Goal: Task Accomplishment & Management: Manage account settings

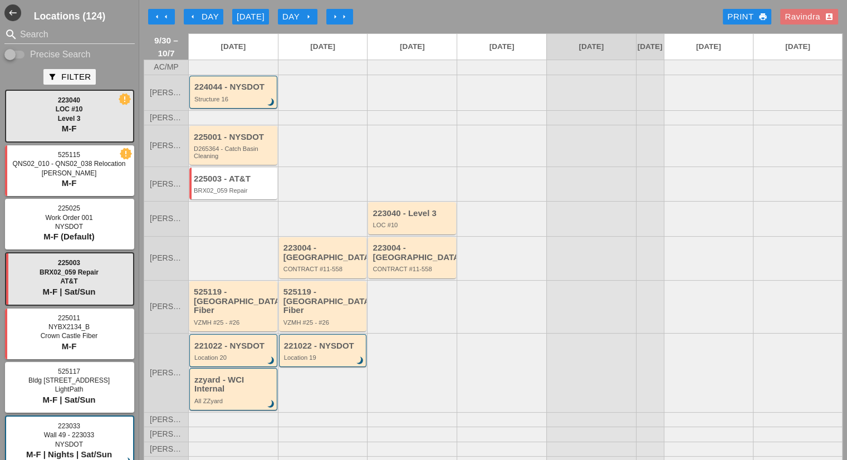
click at [215, 18] on div "arrow_left Day" at bounding box center [203, 17] width 31 height 13
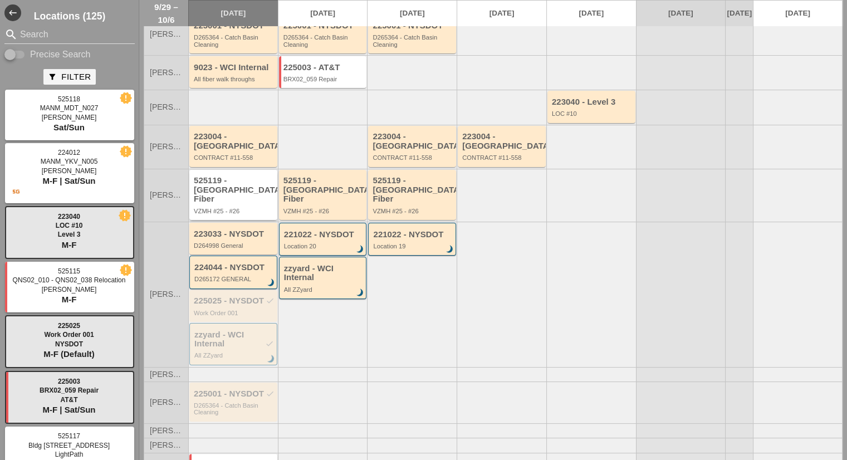
scroll to position [167, 0]
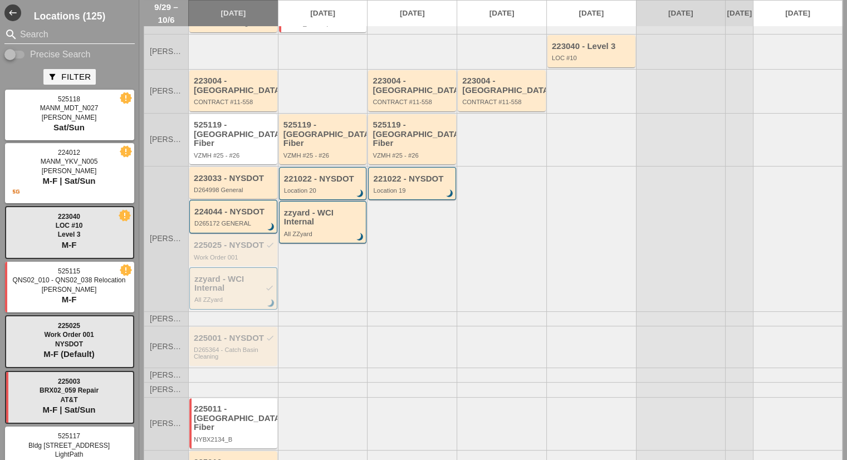
click at [51, 35] on input "Search" at bounding box center [69, 35] width 99 height 18
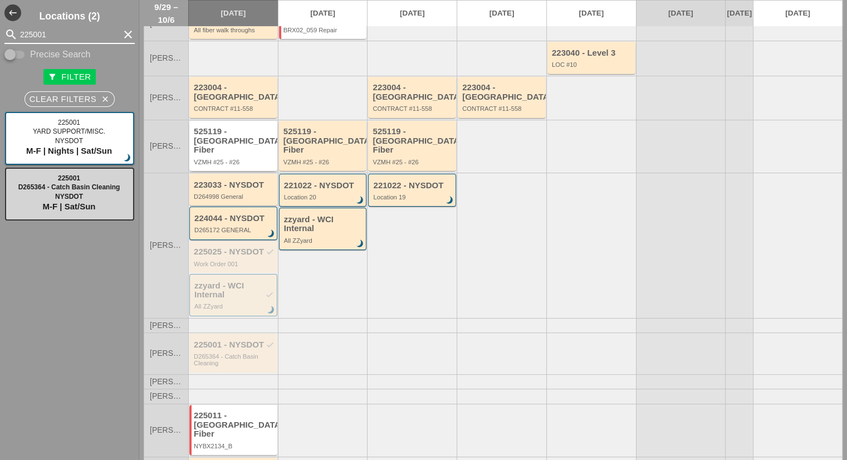
scroll to position [194, 0]
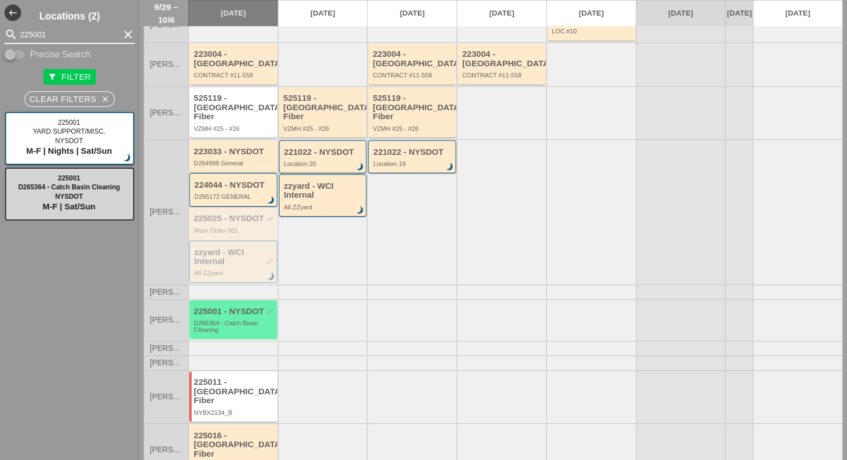
type input "225001"
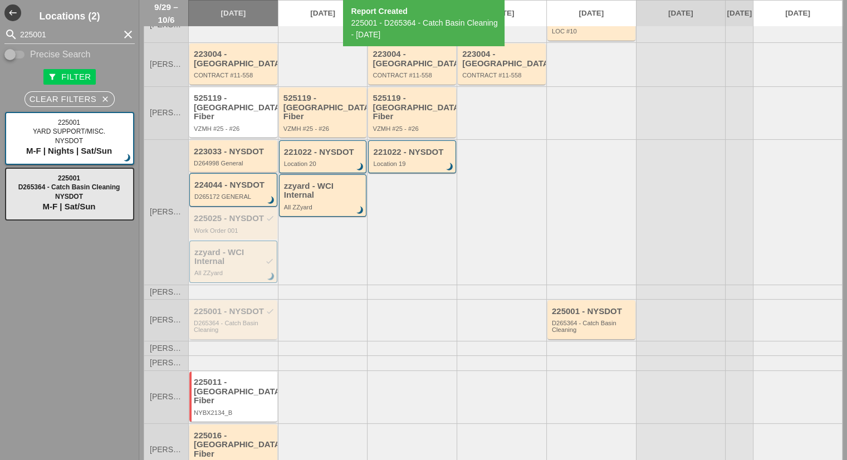
click at [247, 319] on div "D265364 - Catch Basin Cleaning" at bounding box center [234, 326] width 81 height 14
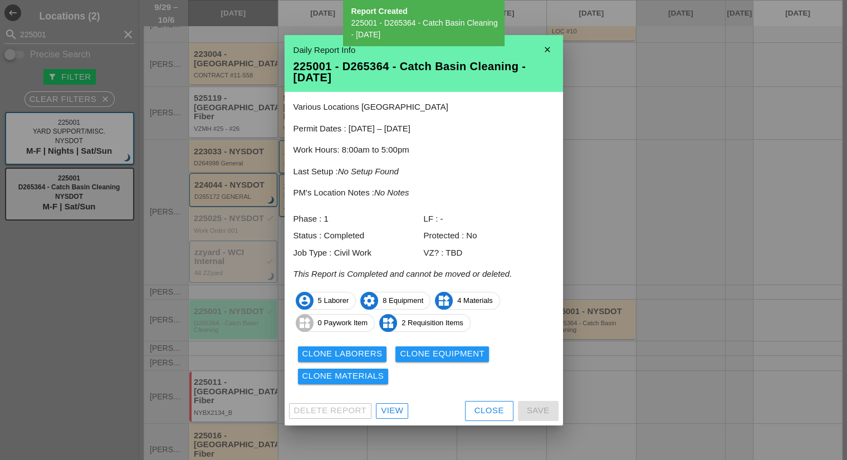
click at [341, 356] on div "Clone Laborers" at bounding box center [342, 353] width 80 height 13
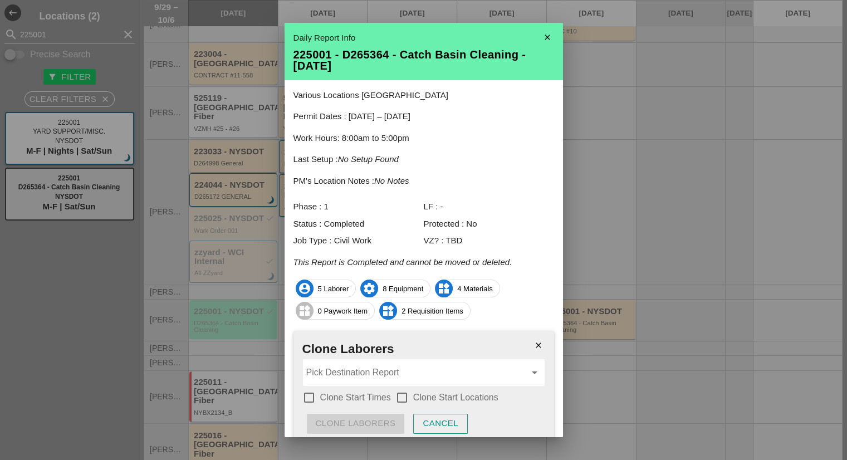
click at [340, 357] on h2 "Clone Laborers" at bounding box center [423, 349] width 243 height 19
click at [338, 367] on input "Pick Destination Report" at bounding box center [415, 372] width 219 height 18
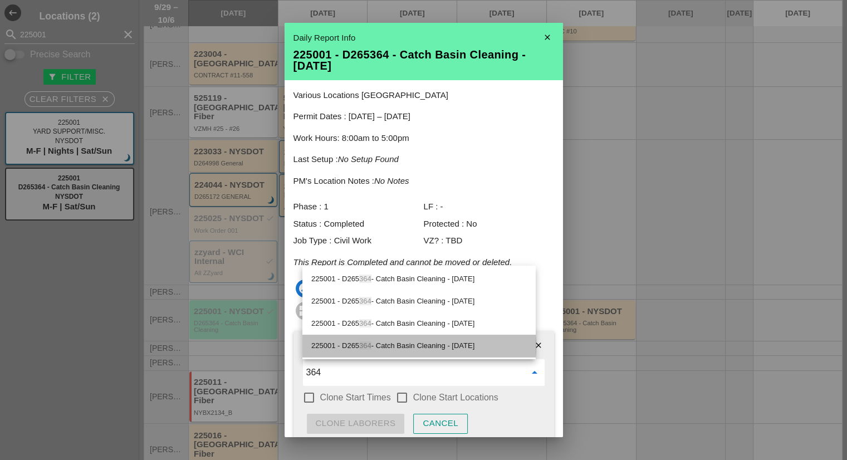
click at [381, 343] on div "225001 - D265 364 - Catch Basin Cleaning - [DATE]" at bounding box center [418, 345] width 215 height 13
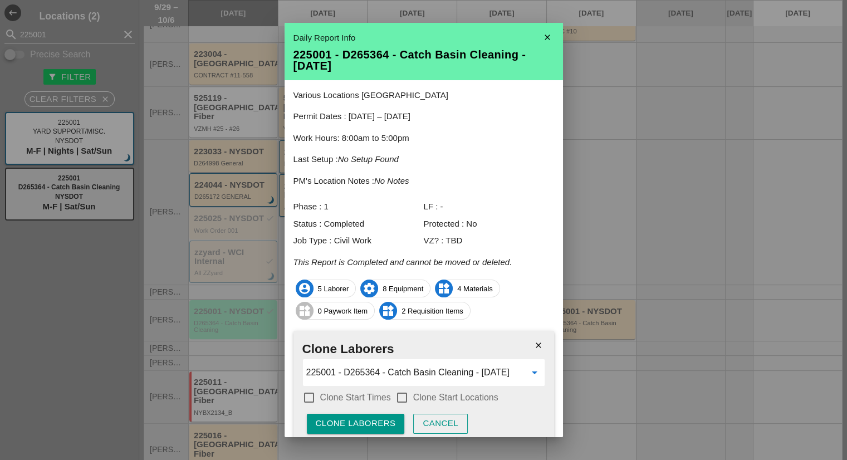
type input "225001 - D265364 - Catch Basin Cleaning - [DATE]"
click at [343, 400] on label "Clone Start Times" at bounding box center [355, 397] width 71 height 11
checkbox input "true"
click at [425, 401] on label "Clone Start Locations" at bounding box center [455, 397] width 85 height 11
checkbox input "true"
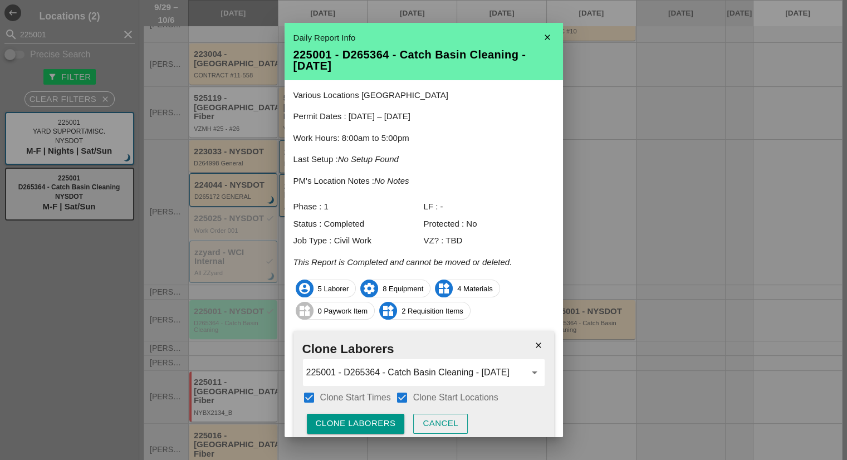
click at [390, 419] on div "Clone Laborers" at bounding box center [356, 423] width 80 height 13
click at [390, 419] on button "Are you sure?" at bounding box center [351, 424] width 89 height 20
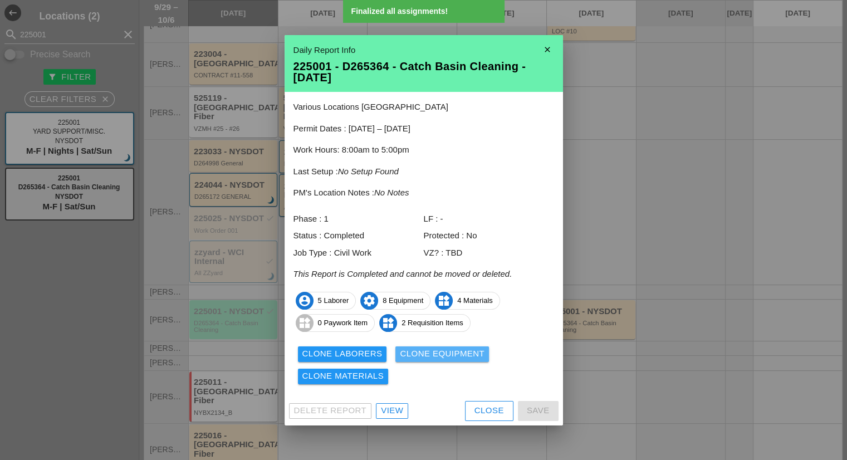
click at [441, 357] on div "Clone Equipment" at bounding box center [442, 353] width 85 height 13
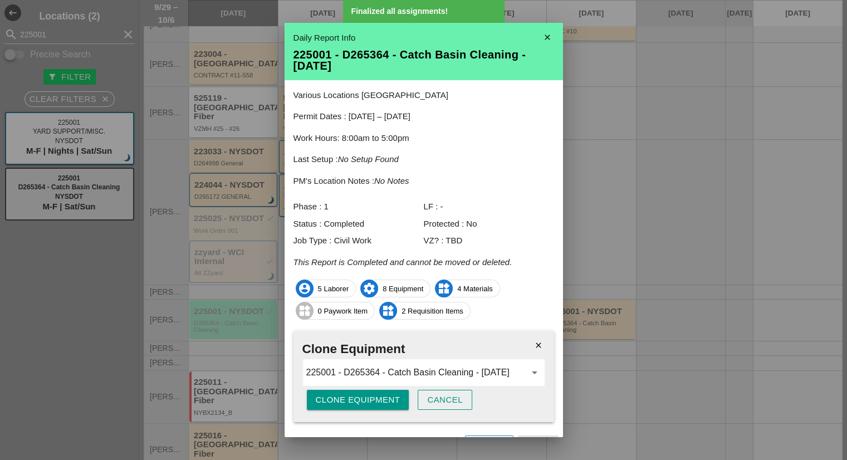
click at [368, 400] on div "Clone Equipment" at bounding box center [358, 400] width 85 height 13
click at [368, 400] on div "Are you sure?" at bounding box center [351, 400] width 71 height 13
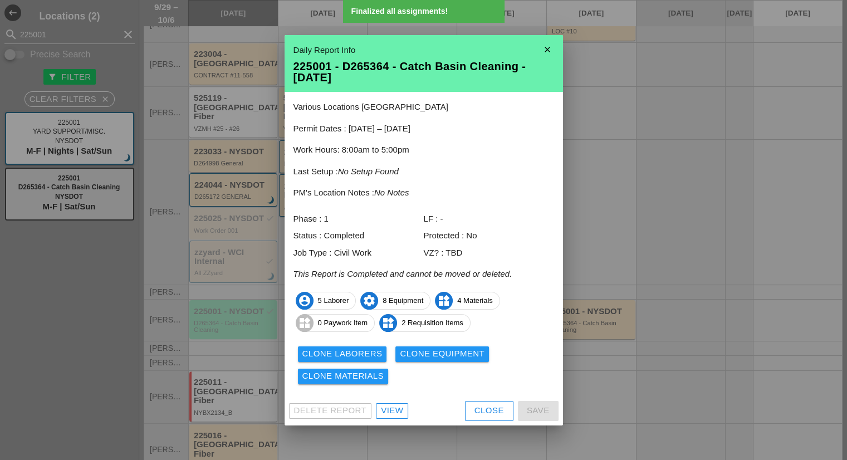
click at [368, 378] on div "Clone Materials" at bounding box center [343, 376] width 82 height 13
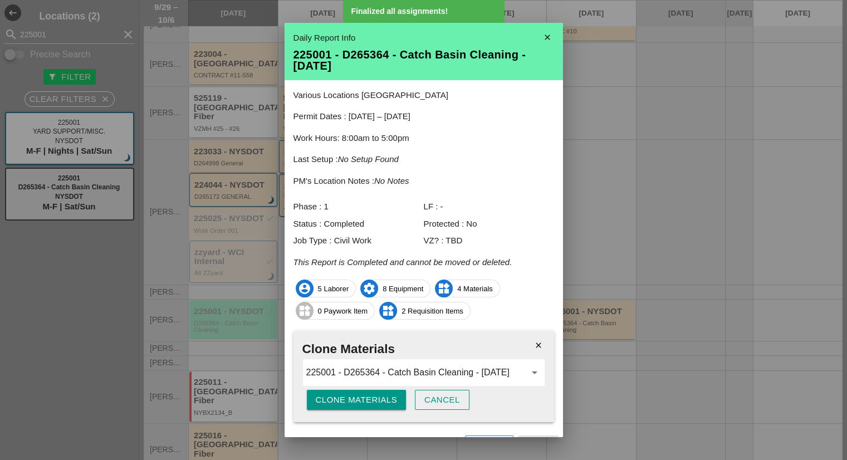
click at [354, 400] on div "Clone Materials" at bounding box center [357, 400] width 82 height 13
click at [354, 400] on div "Are you sure?" at bounding box center [351, 400] width 71 height 13
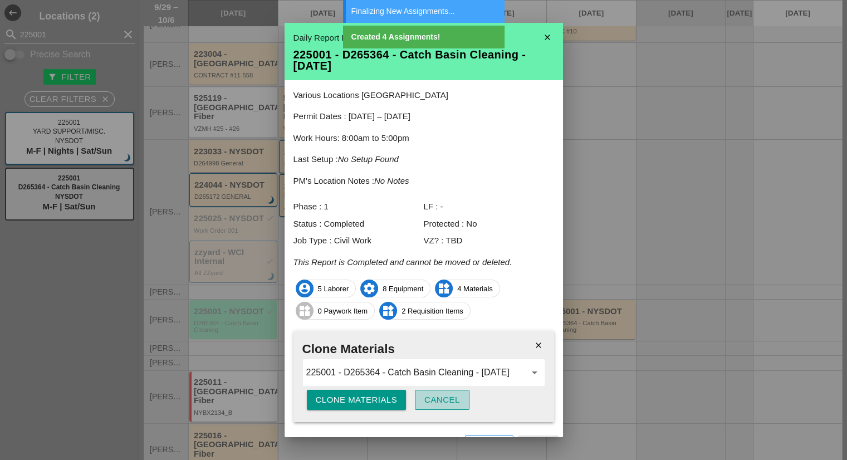
click at [443, 397] on div "Cancel" at bounding box center [442, 400] width 36 height 13
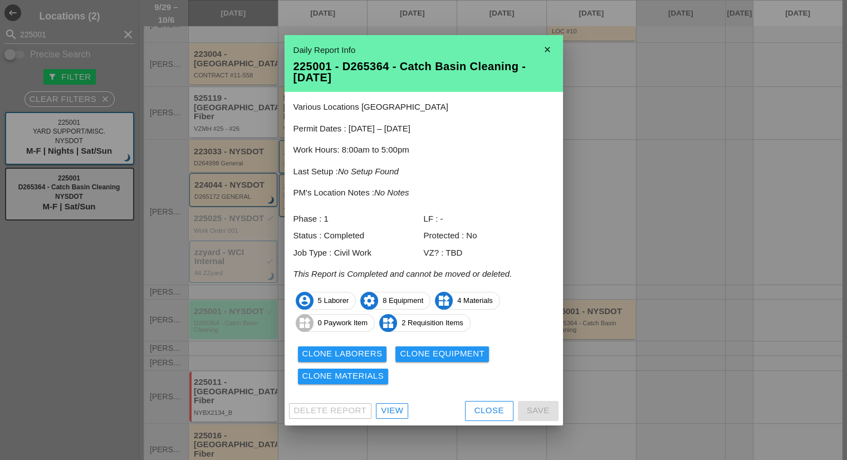
click at [481, 413] on div "Close" at bounding box center [489, 410] width 30 height 13
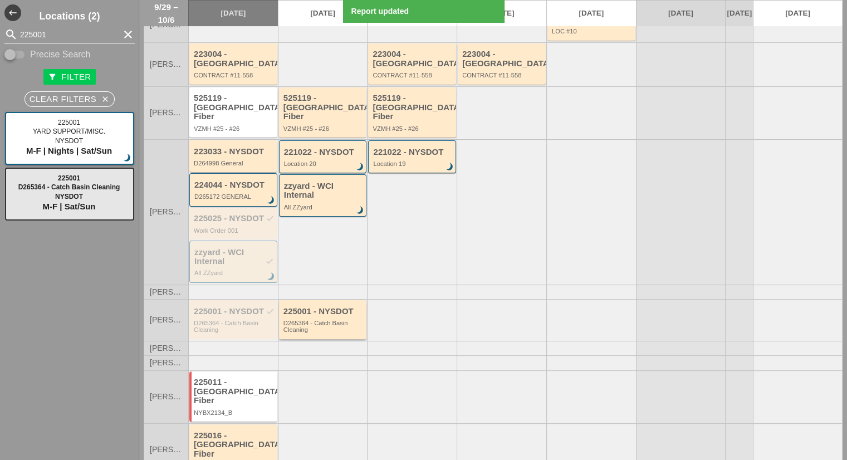
click at [318, 319] on div "D265364 - Catch Basin Cleaning" at bounding box center [323, 326] width 81 height 14
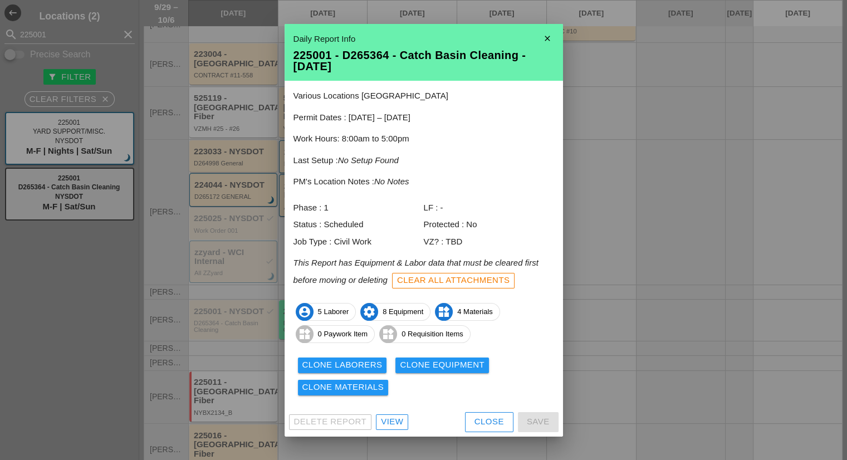
click at [474, 424] on div "Close" at bounding box center [489, 421] width 30 height 13
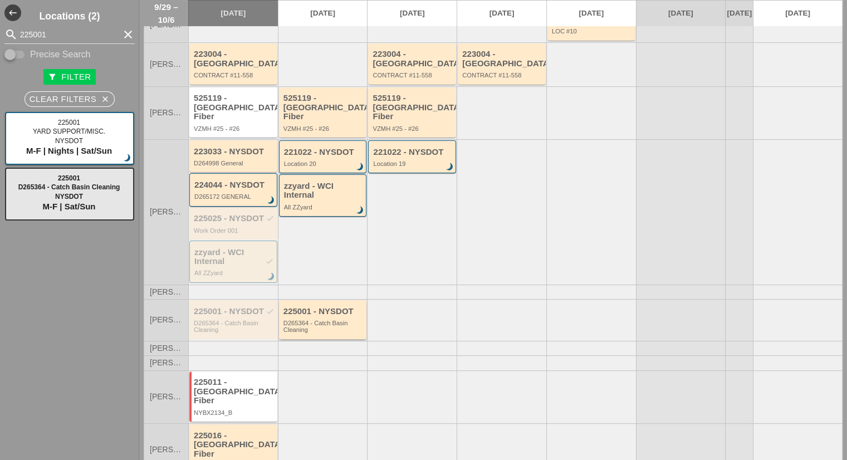
click at [311, 319] on div "D265364 - Catch Basin Cleaning" at bounding box center [323, 326] width 81 height 14
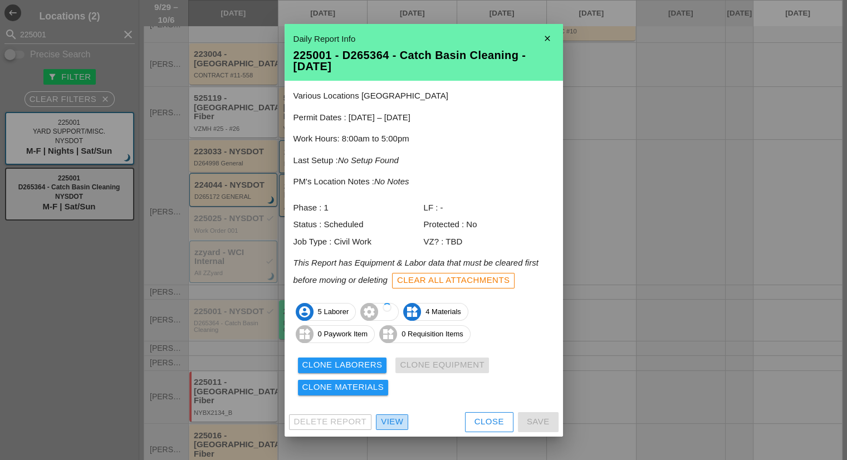
click at [397, 417] on div "View" at bounding box center [392, 421] width 22 height 13
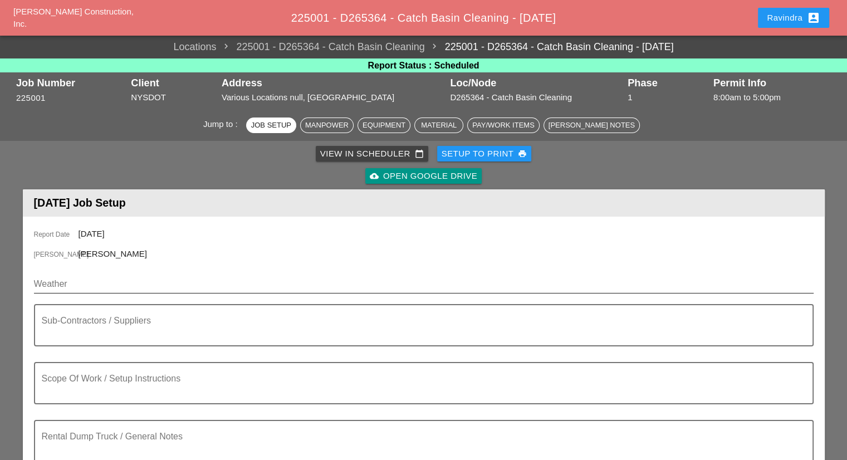
click at [165, 286] on input "Weather" at bounding box center [416, 284] width 764 height 18
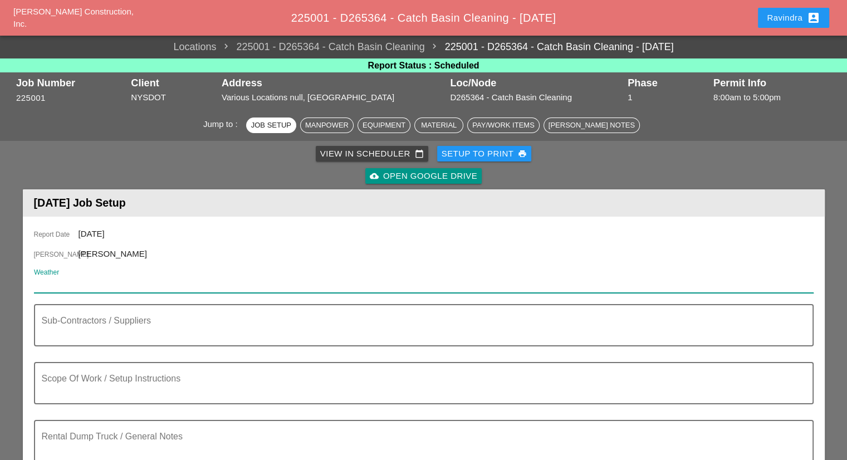
click at [76, 278] on input "Weather" at bounding box center [416, 284] width 764 height 18
paste input "Day 81° NNE 9 mph Sunshine and clouds mixed. Very warm. High 81F. Winds NNE at …"
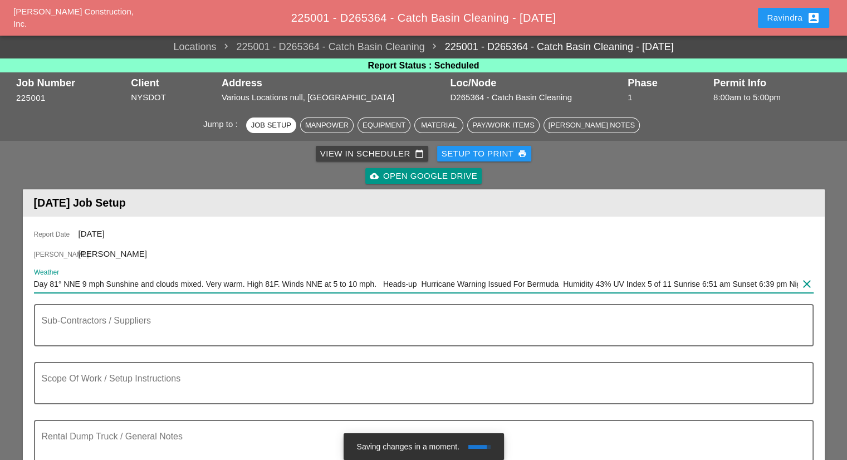
drag, startPoint x: 73, startPoint y: 277, endPoint x: 0, endPoint y: 278, distance: 72.9
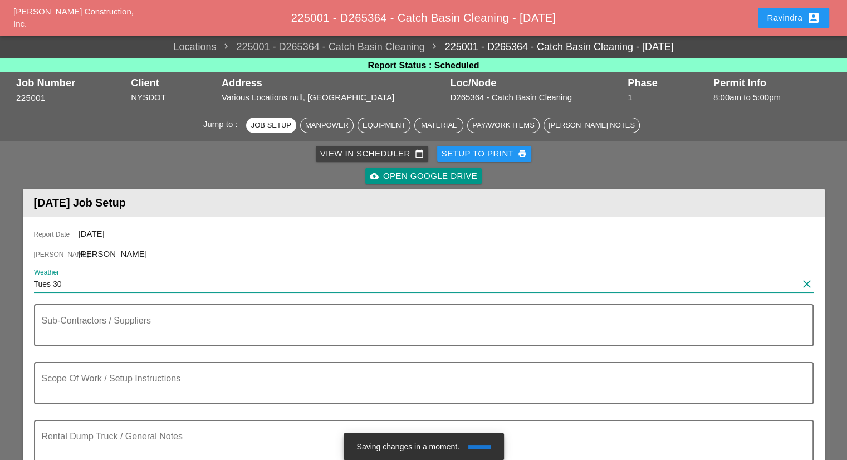
paste input "Night 59° 1% NNE 14 mph Partly cloudy skies. Low 59F. Winds NNE at 10 to 20 mph."
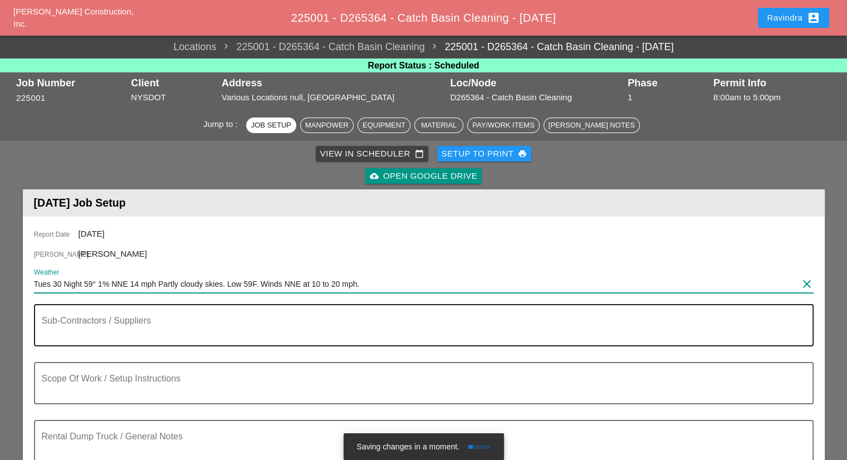
type input "Tues 30 Night 59° 1% NNE 14 mph Partly cloudy skies. Low 59F. Winds NNE at 10 t…"
click at [178, 339] on textarea "Sub-Contractors / Suppliers" at bounding box center [419, 331] width 755 height 27
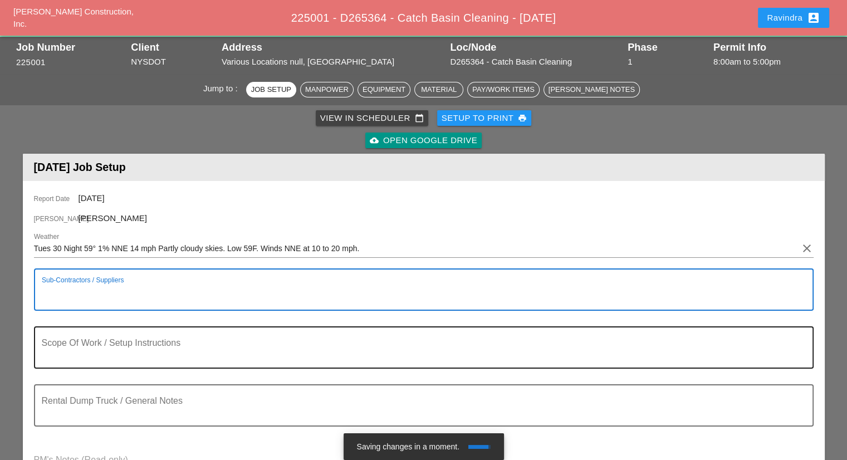
scroll to position [56, 0]
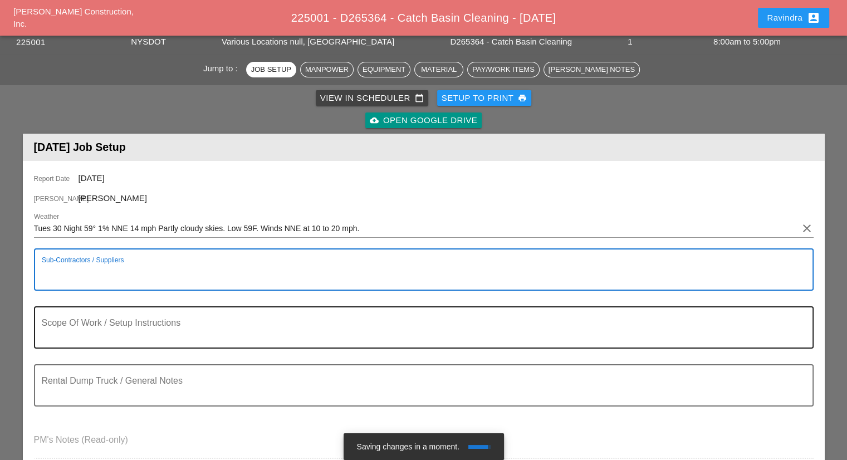
click at [163, 312] on div "Scope Of Work / Setup Instructions" at bounding box center [419, 327] width 755 height 40
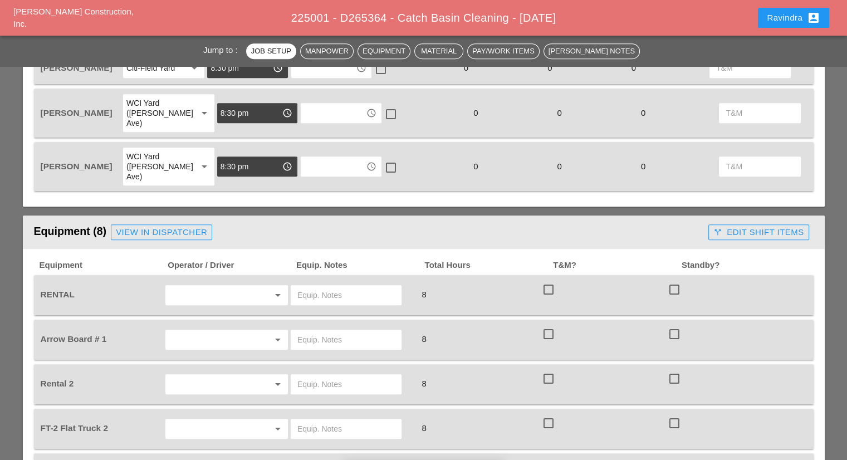
scroll to position [779, 0]
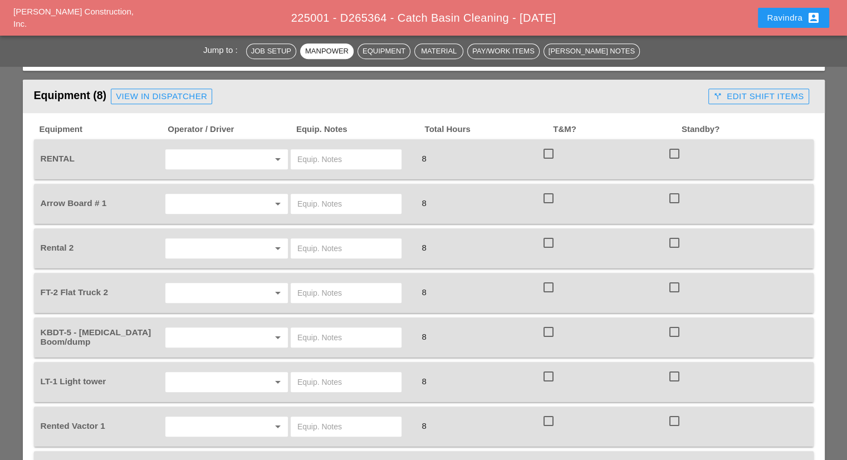
type textarea "============================= WZTC ============================= CLEAN TROUGHS …"
click at [353, 150] on input "text" at bounding box center [345, 159] width 97 height 18
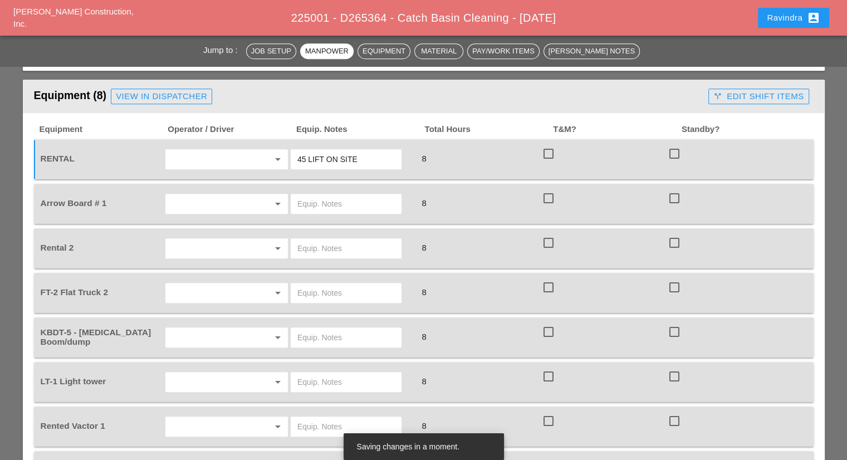
type input "45 LIFT ON SITE"
click at [263, 197] on div at bounding box center [261, 203] width 13 height 13
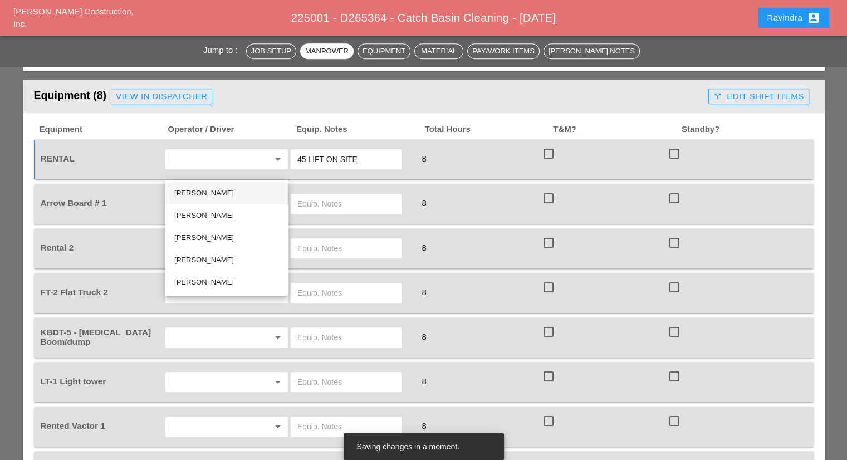
click at [232, 192] on div "Joshua Baker" at bounding box center [226, 192] width 105 height 13
type input "Joshua Baker"
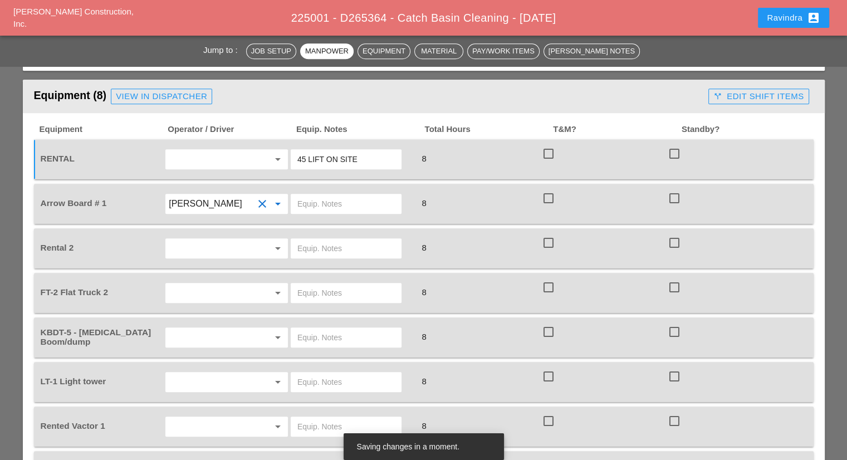
click at [343, 195] on input "text" at bounding box center [345, 204] width 97 height 18
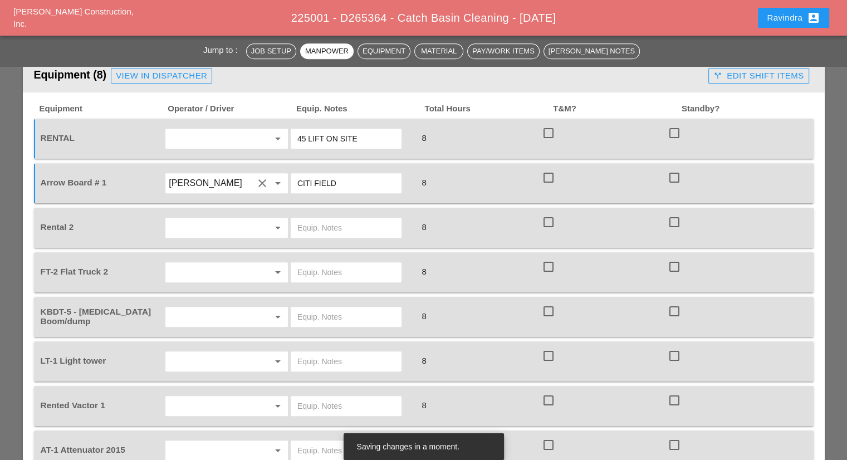
scroll to position [835, 0]
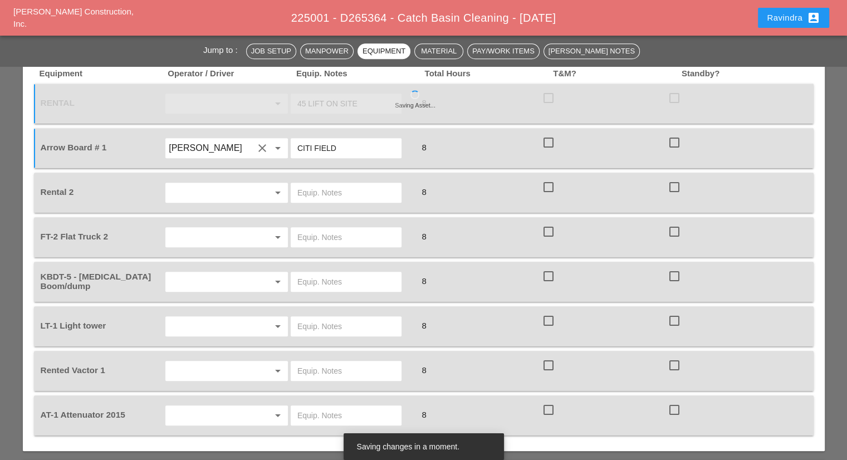
type input "CITI FIELD"
click at [348, 183] on div at bounding box center [346, 193] width 111 height 20
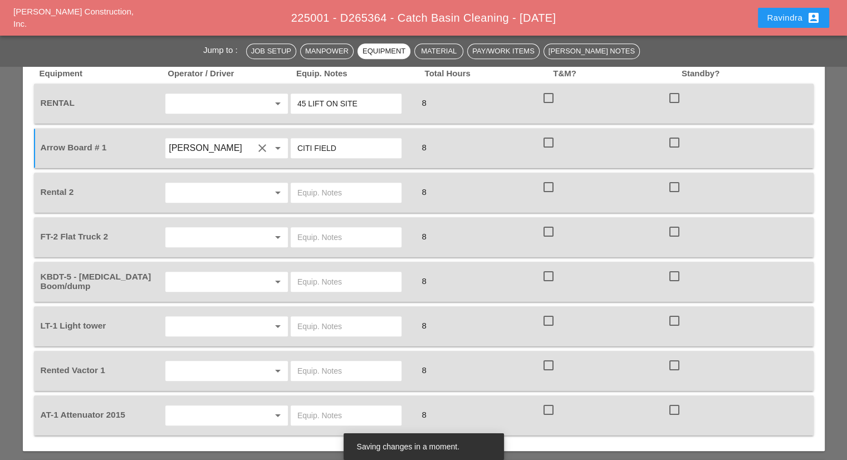
click at [347, 184] on input "text" at bounding box center [345, 193] width 97 height 18
type input "45 LIFT ON SITE"
click at [252, 228] on input "text" at bounding box center [211, 237] width 85 height 18
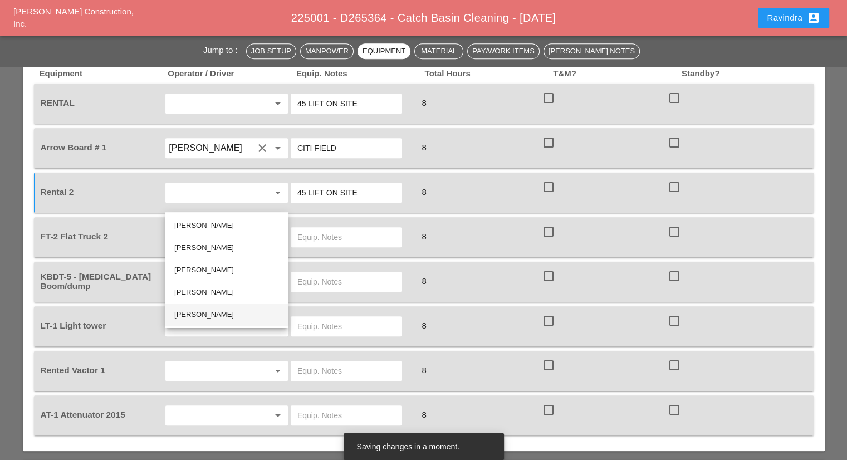
click at [200, 309] on div "Luis Ocasio" at bounding box center [226, 314] width 105 height 13
type input "Luis Ocasio"
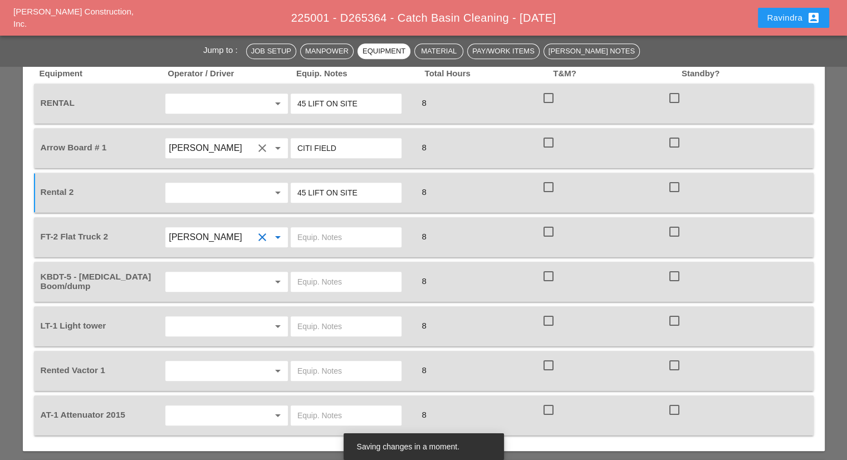
click at [318, 228] on input "text" at bounding box center [345, 237] width 97 height 18
type input "W/ PLYWOOD"
click at [235, 273] on input "text" at bounding box center [211, 282] width 85 height 18
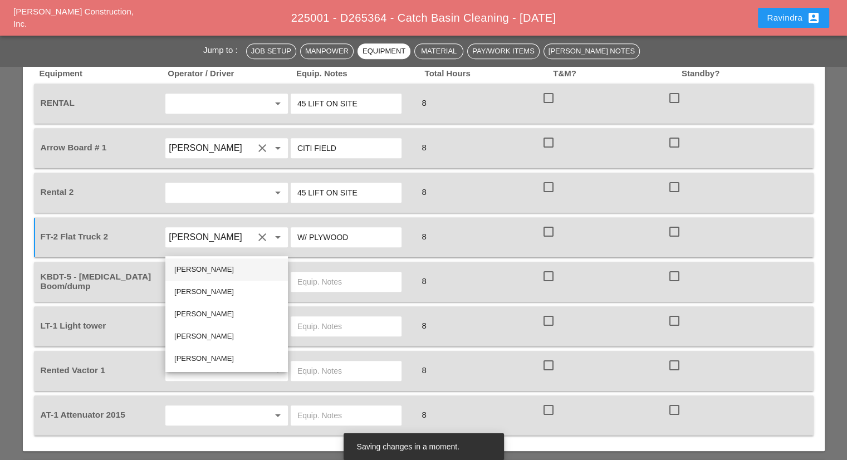
click at [224, 272] on div "Joshua Baker" at bounding box center [226, 269] width 105 height 13
type input "Joshua Baker"
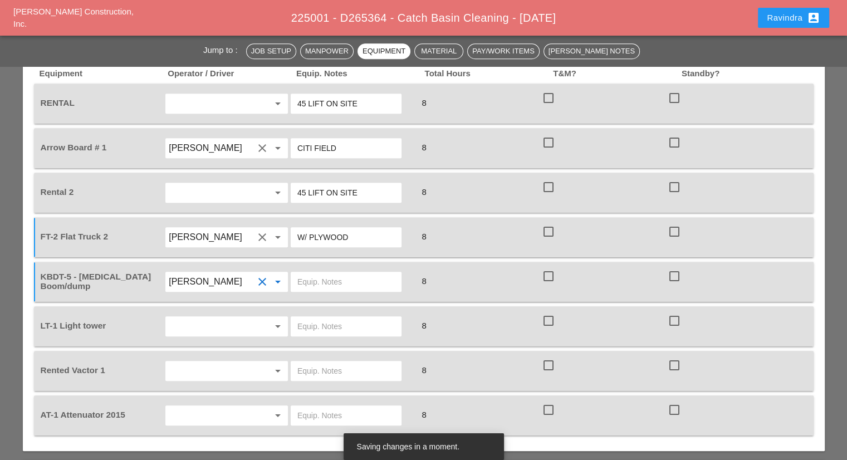
click at [332, 273] on input "text" at bounding box center [345, 282] width 97 height 18
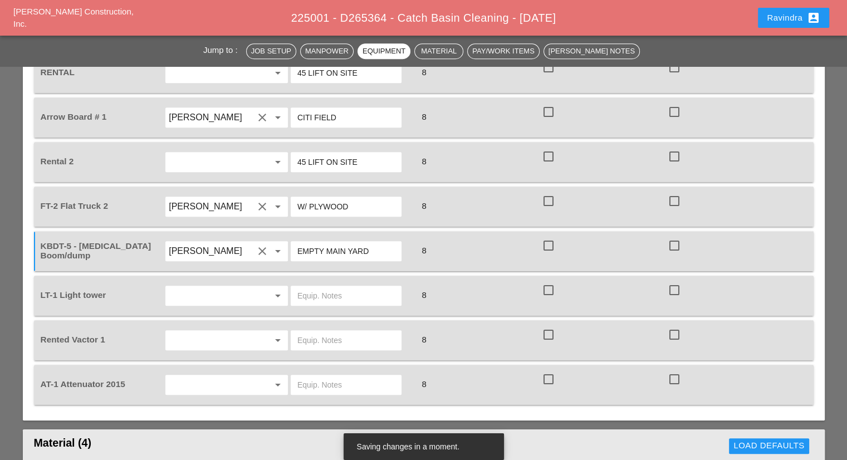
scroll to position [891, 0]
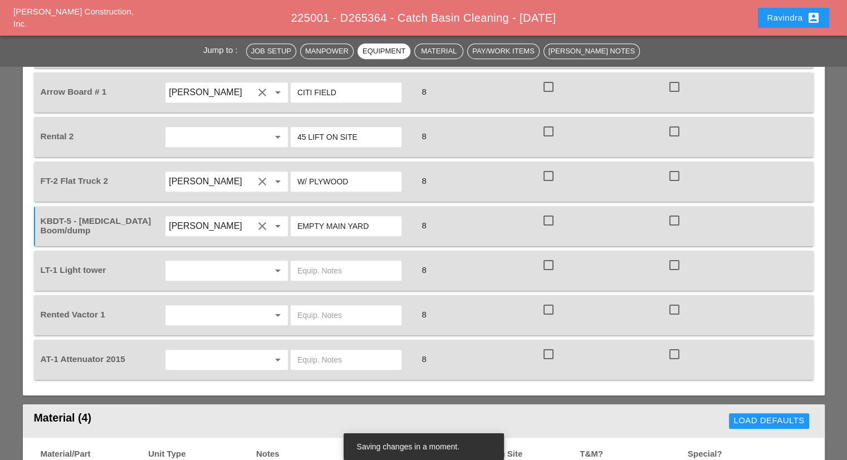
type input "EMPTY MAIN YARD"
click at [221, 262] on input "text" at bounding box center [211, 271] width 85 height 18
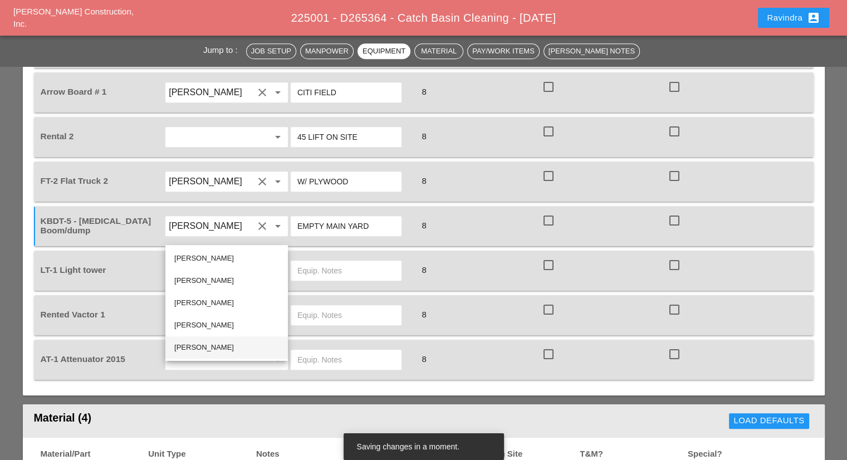
click at [201, 350] on div "Luis Ocasio" at bounding box center [226, 347] width 105 height 13
type input "Luis Ocasio"
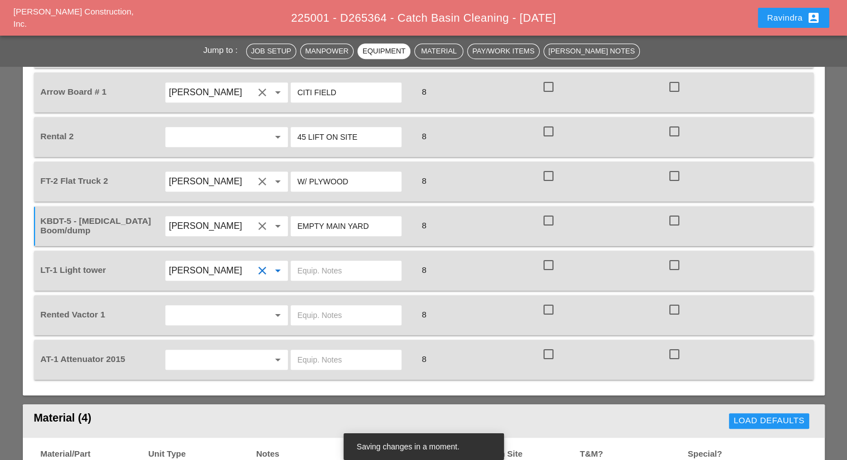
click at [355, 262] on input "text" at bounding box center [345, 271] width 97 height 18
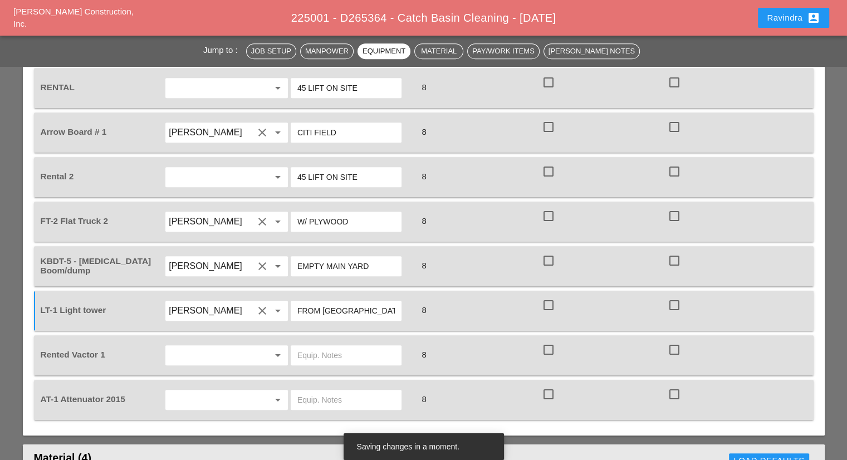
scroll to position [1002, 0]
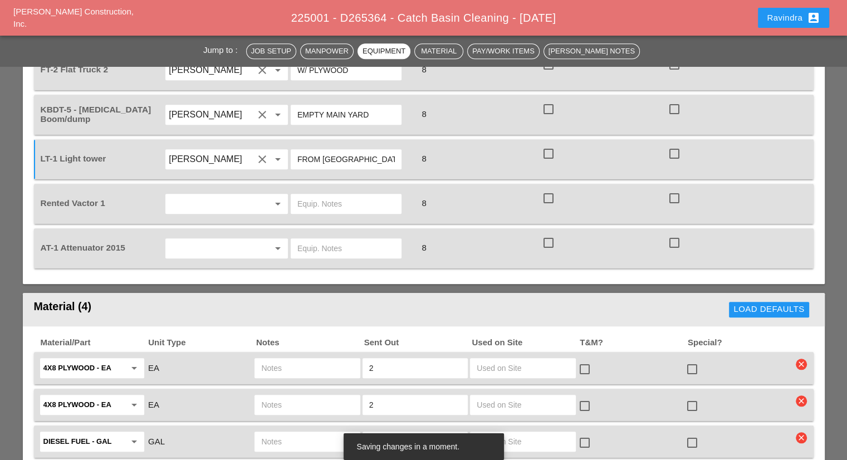
click at [337, 150] on input "FROM CITIFIELD" at bounding box center [345, 159] width 97 height 18
type input "FROM CITI FIELD"
click at [226, 195] on input "text" at bounding box center [211, 204] width 85 height 18
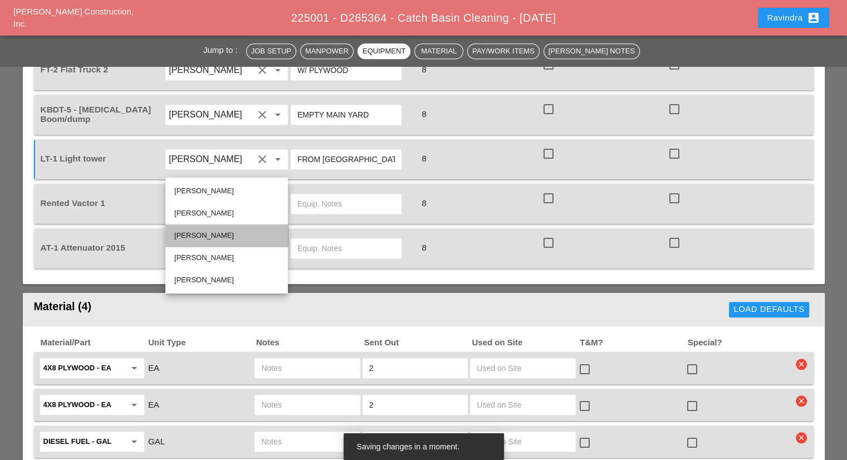
click at [207, 234] on div "Daniel Kavanaugh" at bounding box center [226, 235] width 105 height 13
type input "Daniel Kavanaugh"
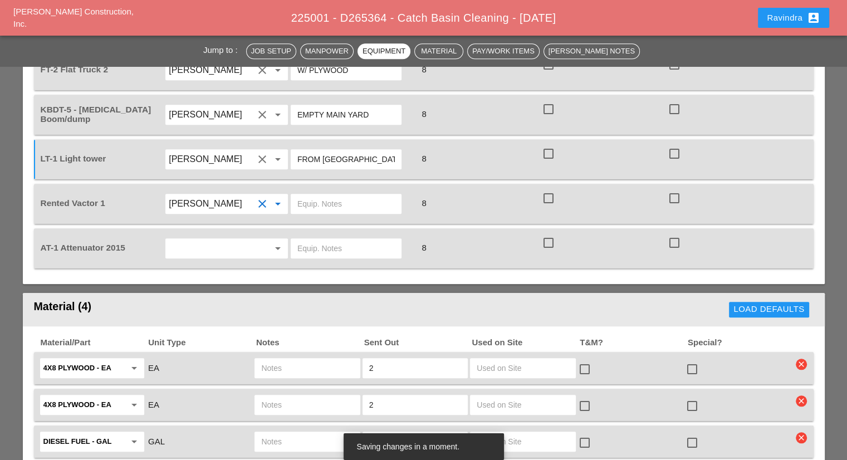
click at [347, 195] on input "text" at bounding box center [345, 204] width 97 height 18
type input "FROM CITI FIELD"
click at [249, 239] on input "text" at bounding box center [211, 248] width 85 height 18
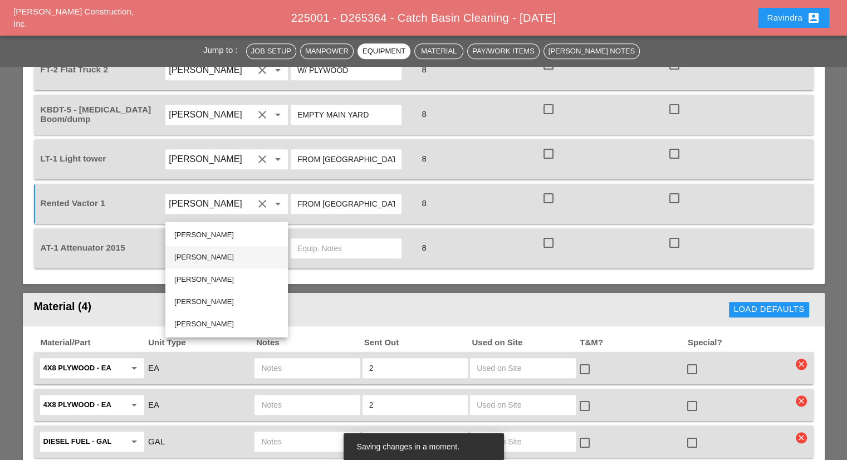
drag, startPoint x: 214, startPoint y: 257, endPoint x: 310, endPoint y: 218, distance: 103.4
click at [214, 257] on div "Jessica Godoy" at bounding box center [226, 256] width 105 height 13
type input "Jessica Godoy"
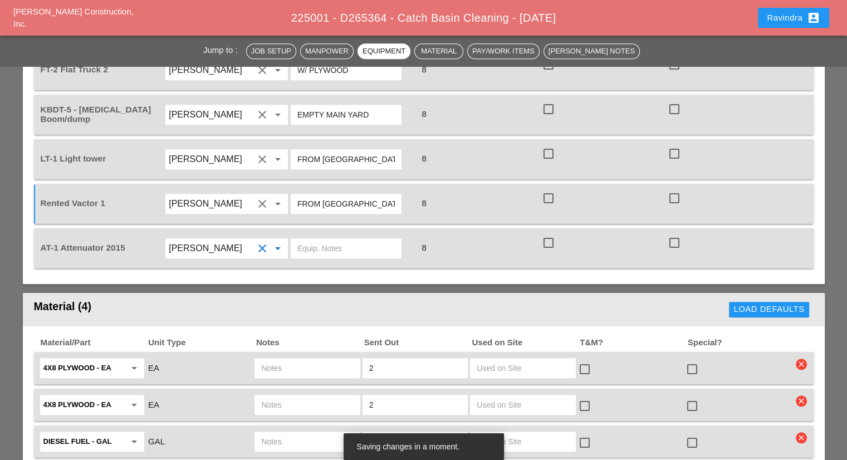
click at [317, 239] on input "text" at bounding box center [345, 248] width 97 height 18
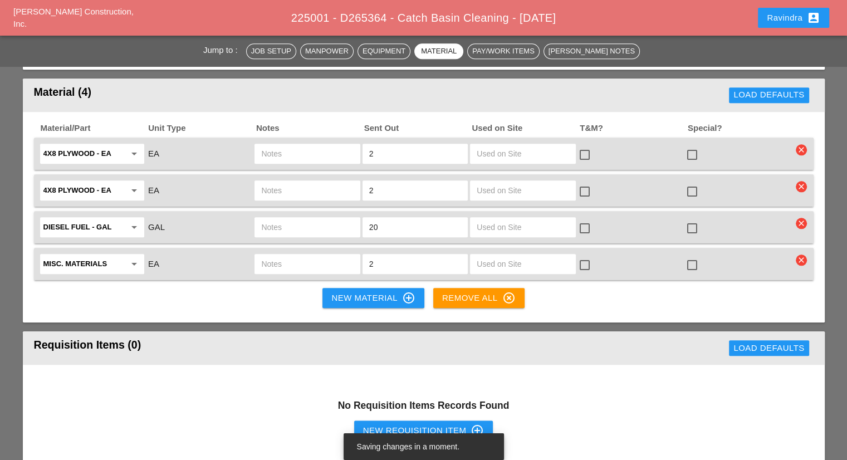
scroll to position [1169, 0]
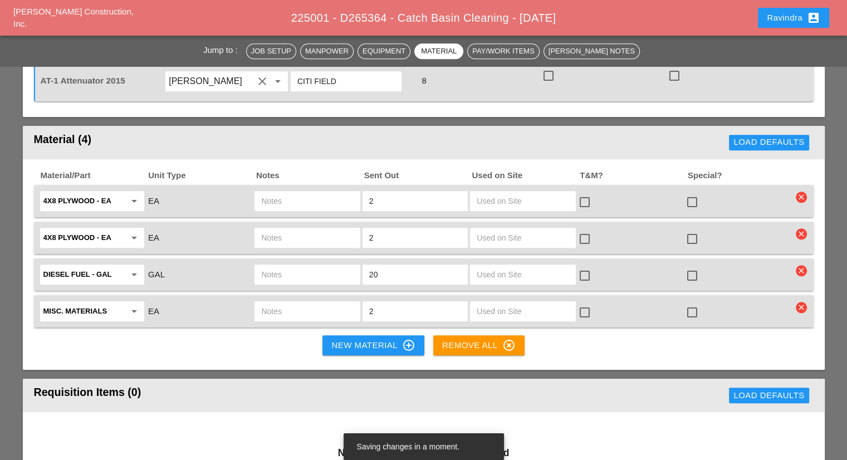
type input "CITI FIELD"
click at [690, 193] on div at bounding box center [691, 202] width 19 height 19
checkbox input "true"
click at [687, 226] on div "check_box_outline_blank" at bounding box center [737, 237] width 107 height 23
click at [689, 229] on div at bounding box center [691, 238] width 19 height 19
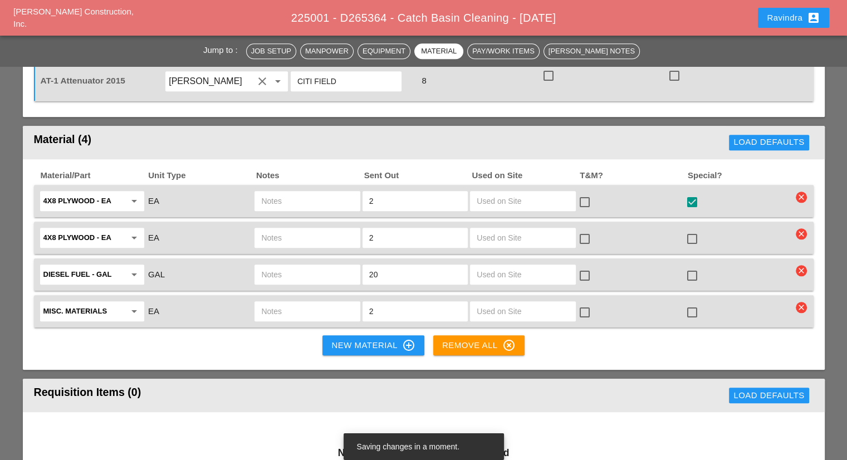
checkbox input "true"
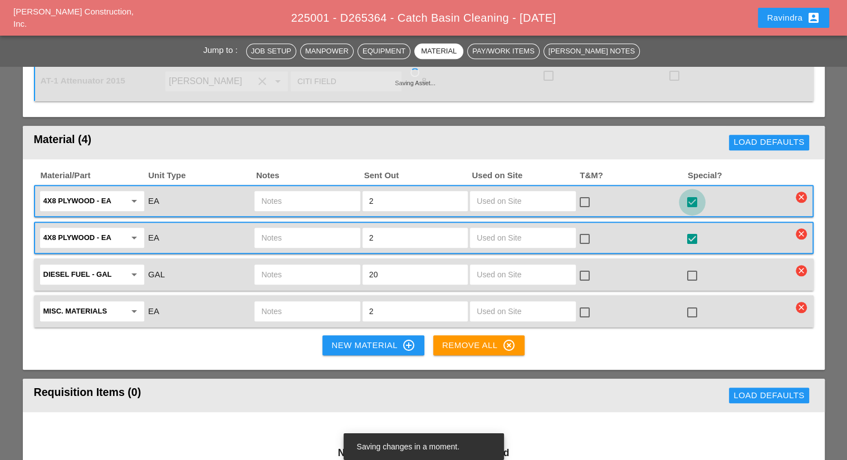
click at [689, 193] on div at bounding box center [691, 202] width 19 height 19
checkbox input "false"
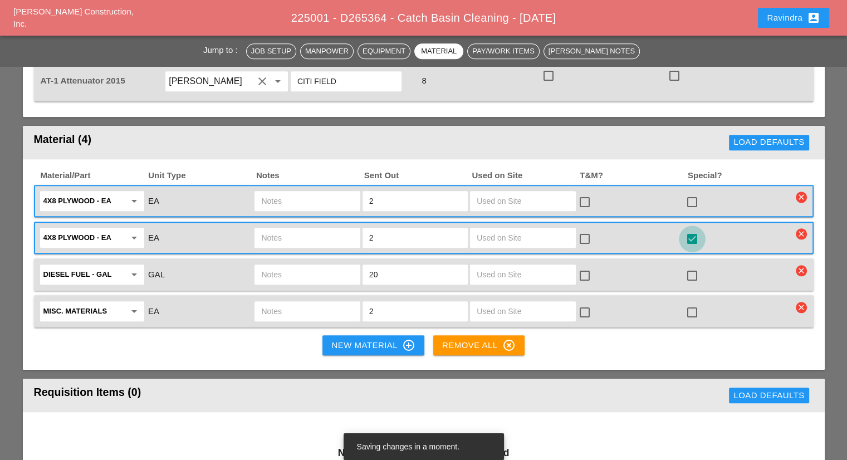
click at [688, 229] on div at bounding box center [691, 238] width 19 height 19
checkbox input "false"
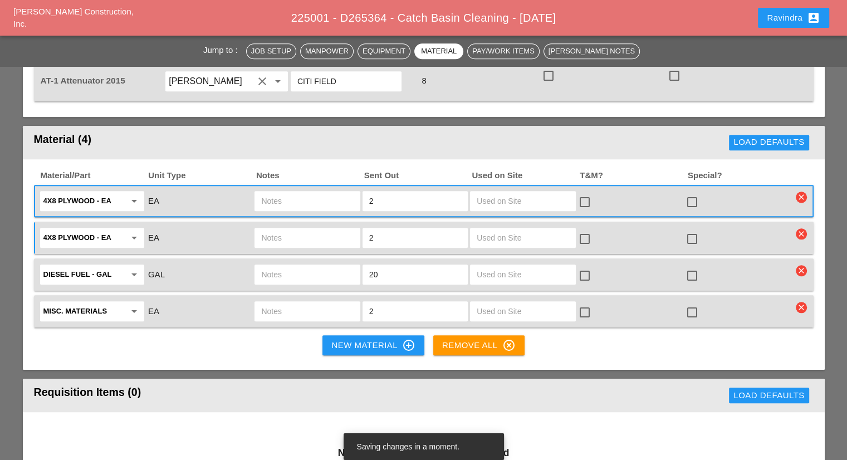
drag, startPoint x: 688, startPoint y: 234, endPoint x: 692, endPoint y: 241, distance: 8.0
click at [689, 266] on div at bounding box center [691, 275] width 19 height 19
checkbox input "true"
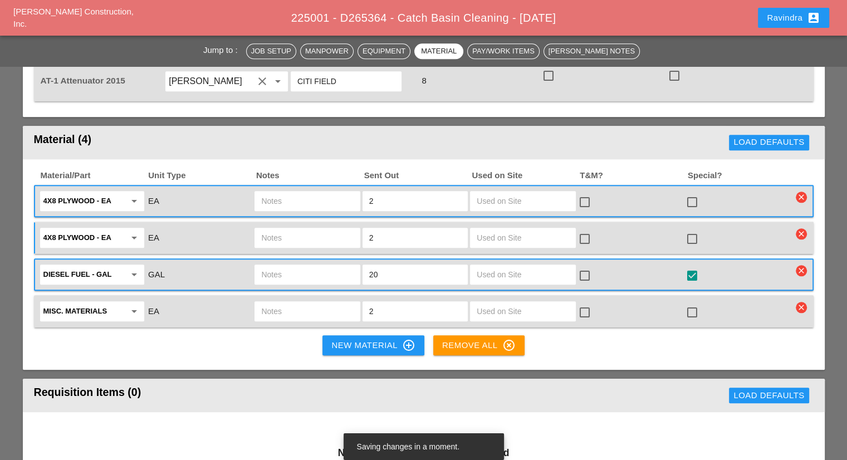
click at [692, 303] on div at bounding box center [691, 312] width 19 height 19
checkbox input "true"
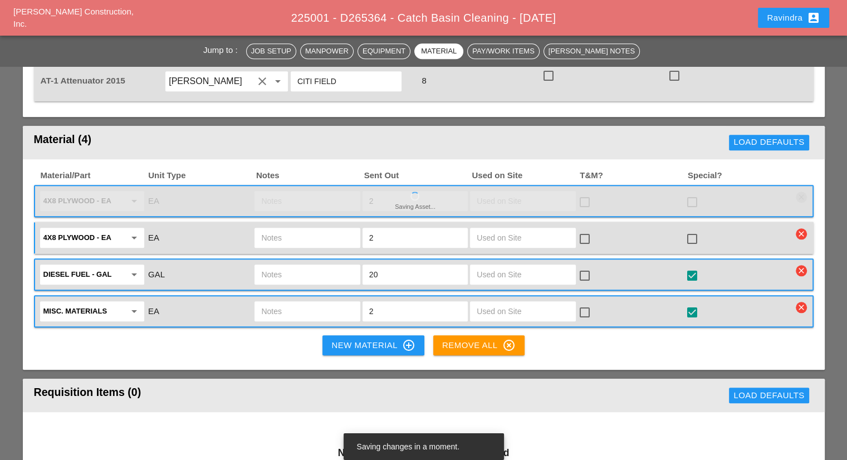
click at [296, 302] on input "text" at bounding box center [307, 311] width 92 height 18
type input "2 HAR"
checkbox input "true"
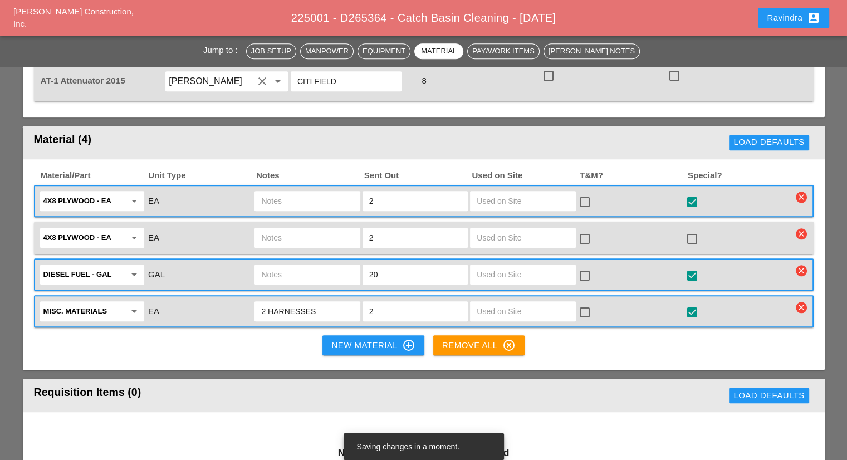
type input "2 HARNESSES"
click at [294, 266] on input "text" at bounding box center [307, 275] width 92 height 18
type input "KBDT5 (MUST BE SECURED)"
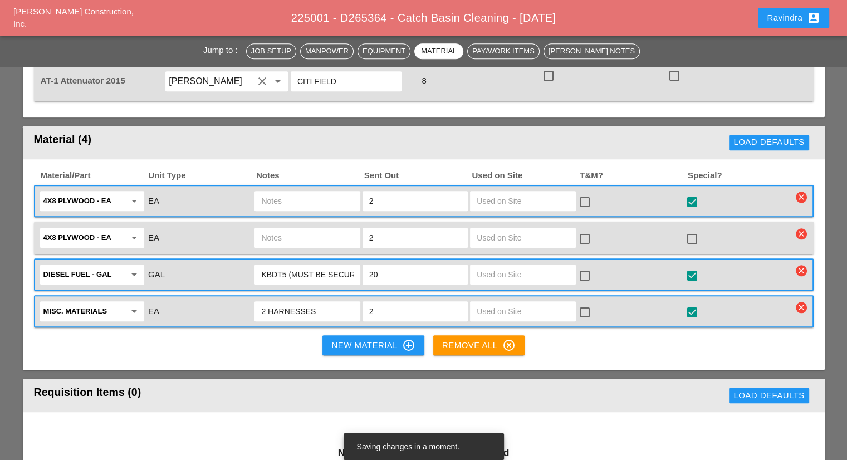
click at [314, 229] on input "text" at bounding box center [307, 238] width 92 height 18
type input "KBDT5"
drag, startPoint x: 301, startPoint y: 178, endPoint x: 292, endPoint y: 163, distance: 17.0
click at [296, 185] on div "4x8 Plywood - EA arrow_drop_down EA 2 check_box_outline_blank check_box star_ou…" at bounding box center [423, 201] width 779 height 32
click at [292, 192] on input "text" at bounding box center [307, 201] width 92 height 18
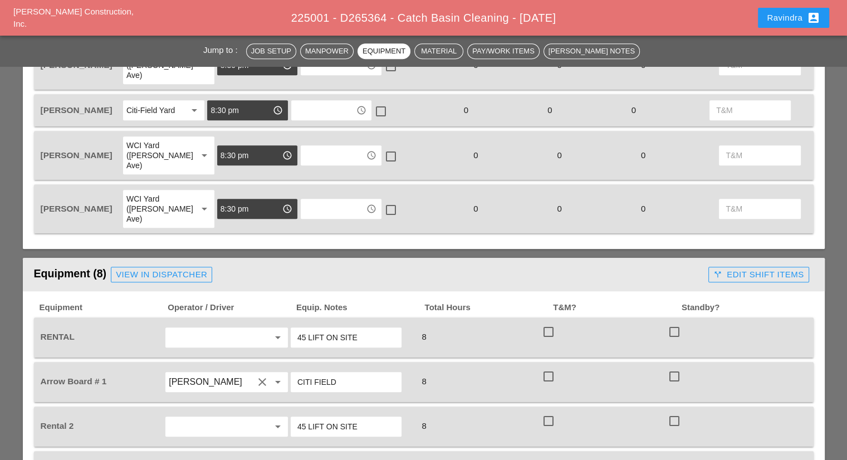
scroll to position [557, 0]
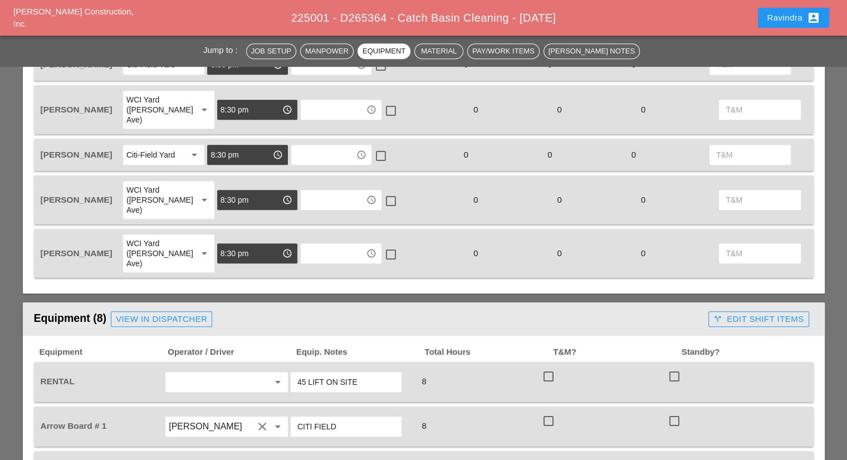
type input "FT2"
click at [760, 21] on button "Ravindra account_box" at bounding box center [793, 18] width 71 height 20
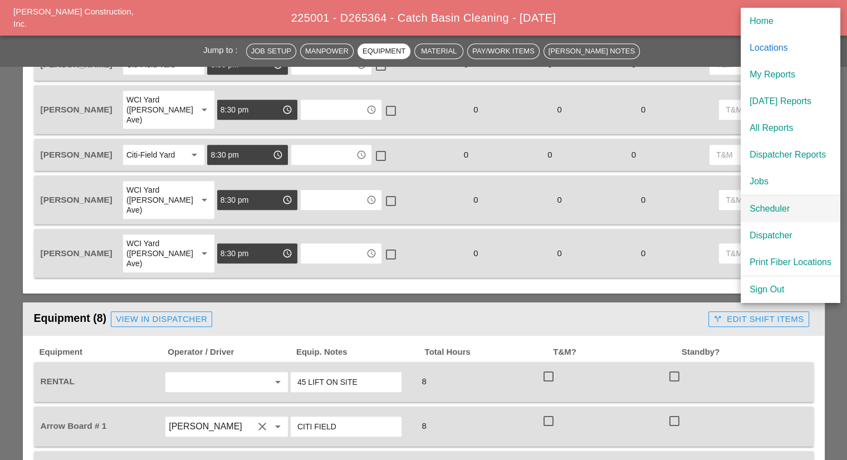
click at [760, 199] on link "Scheduler" at bounding box center [790, 208] width 100 height 27
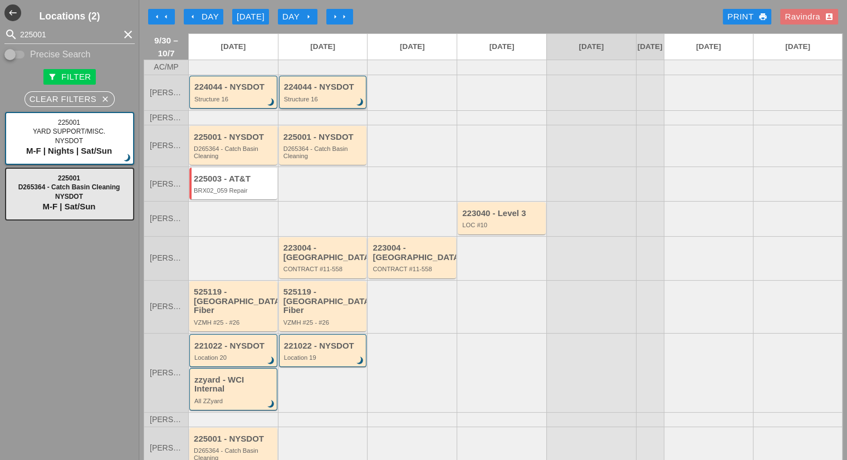
click at [294, 101] on div "224044 - NYSDOT Structure 16 brightness_3" at bounding box center [324, 92] width 80 height 20
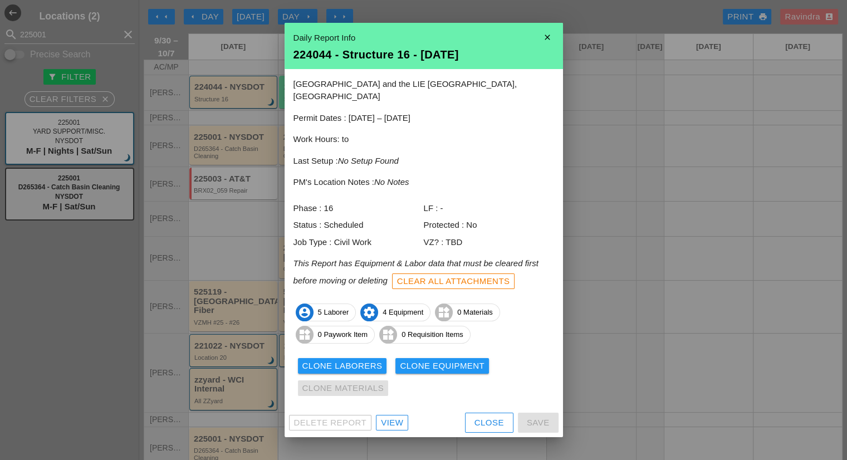
click at [474, 420] on div "Close" at bounding box center [489, 422] width 30 height 13
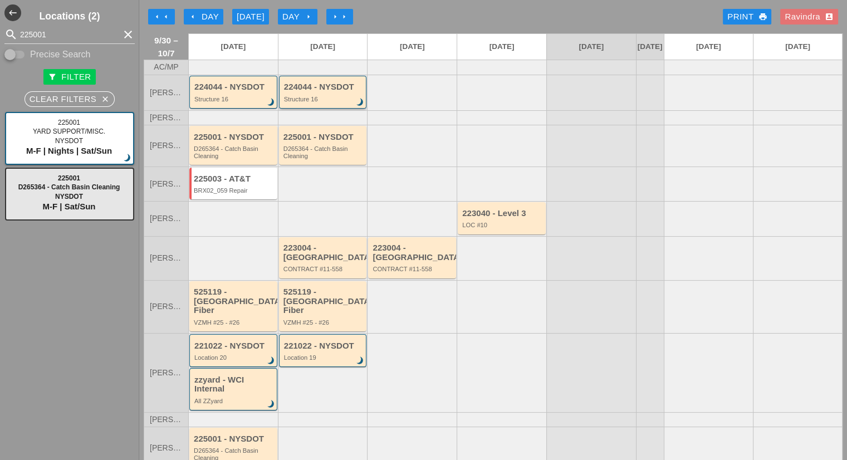
click at [322, 109] on div "224044 - NYSDOT Structure 16 brightness_3" at bounding box center [323, 92] width 88 height 33
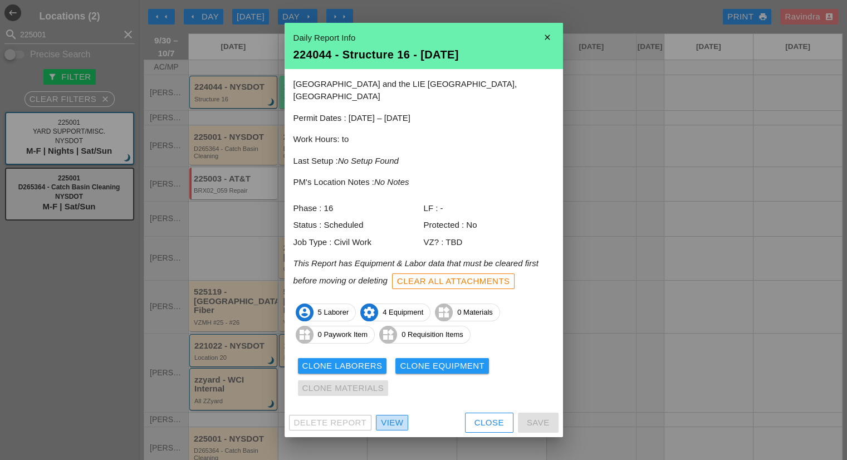
click at [391, 417] on div "View" at bounding box center [392, 422] width 22 height 13
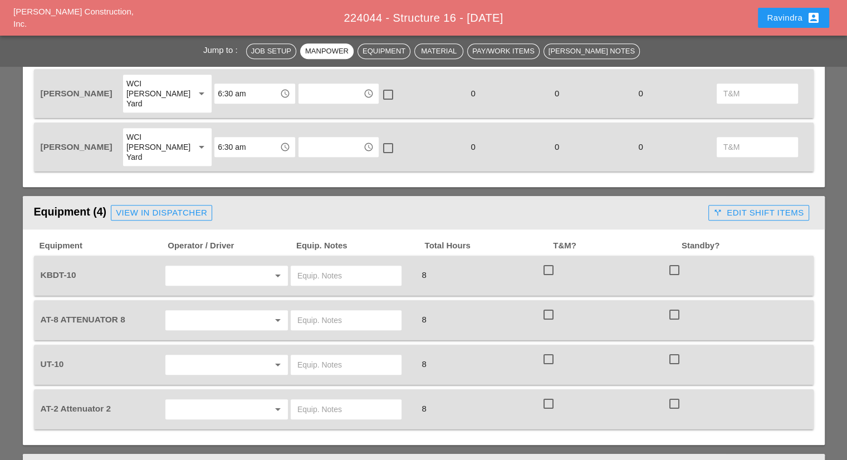
scroll to position [724, 0]
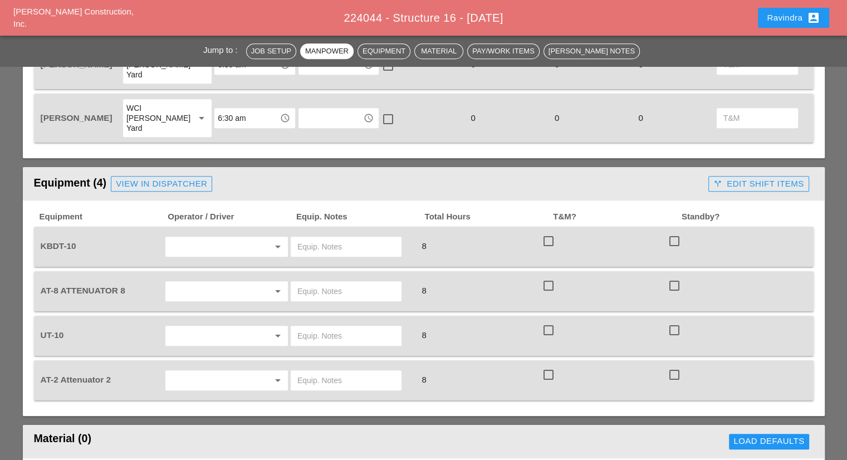
click at [220, 238] on input "text" at bounding box center [211, 247] width 85 height 18
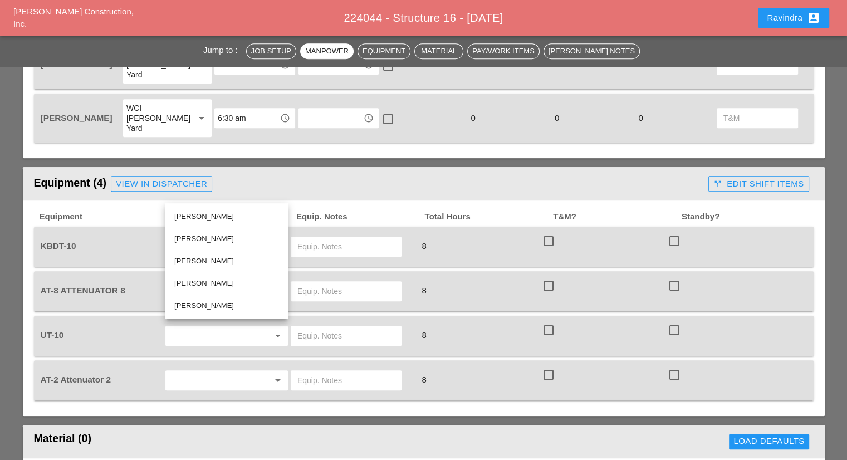
click at [214, 244] on div "Guido Padilla" at bounding box center [226, 238] width 105 height 13
type input "Guido Padilla"
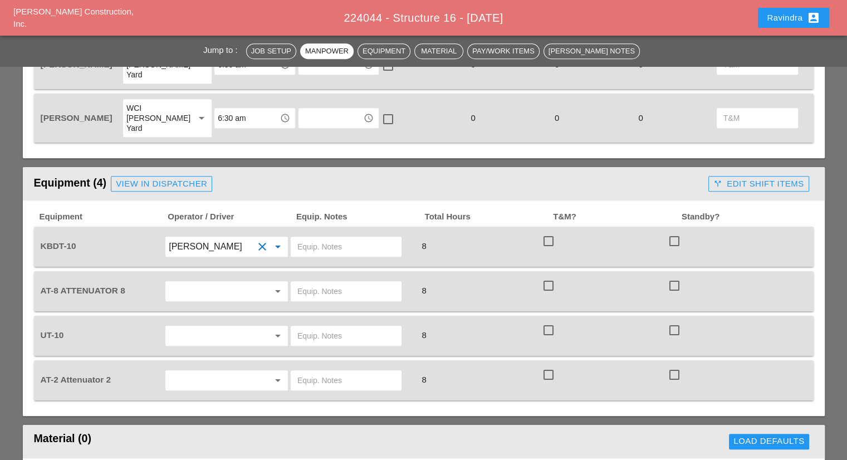
click at [346, 238] on input "text" at bounding box center [345, 247] width 97 height 18
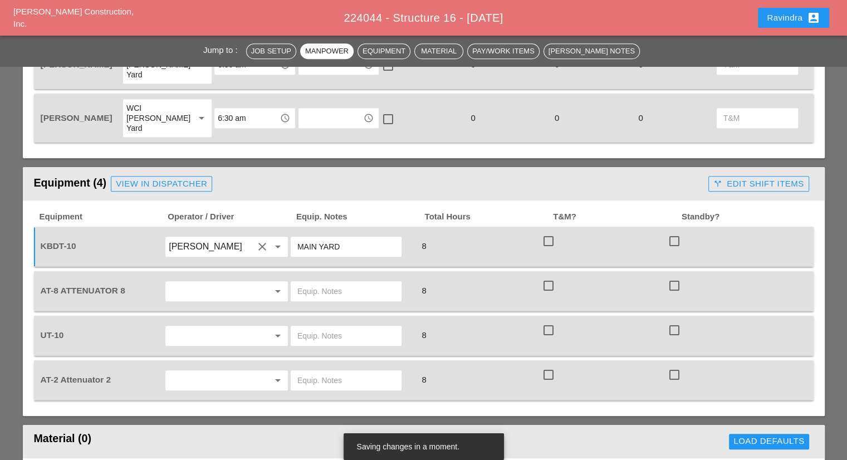
type input "MAIN YARD"
click at [227, 282] on input "text" at bounding box center [211, 291] width 85 height 18
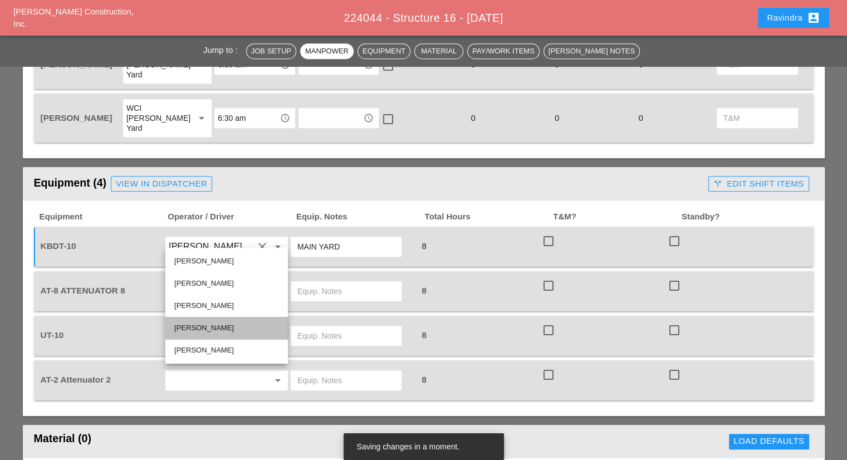
click at [232, 322] on div "Fernando De Souza" at bounding box center [226, 327] width 105 height 13
type input "Fernando De Souza"
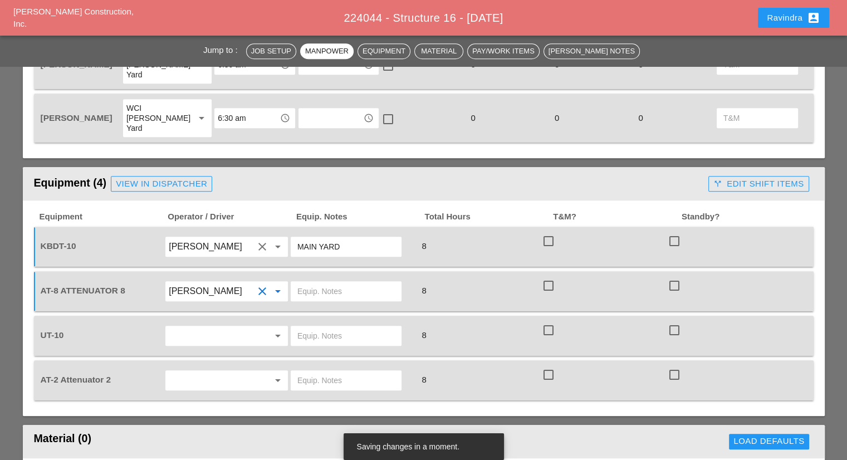
click at [330, 282] on input "text" at bounding box center [345, 291] width 97 height 18
type input "BRUCKNER YARD"
click at [223, 327] on input "text" at bounding box center [211, 336] width 85 height 18
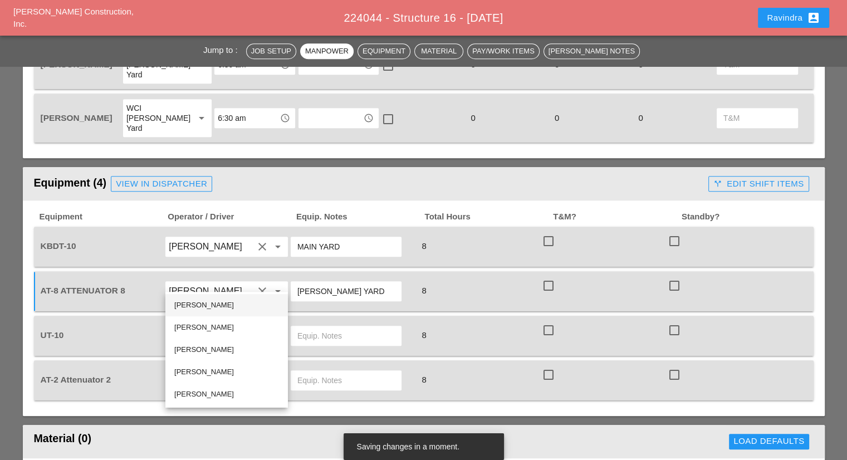
click at [214, 307] on div "Alberto Barajas Flores" at bounding box center [226, 304] width 105 height 13
type input "Alberto Barajas Flores"
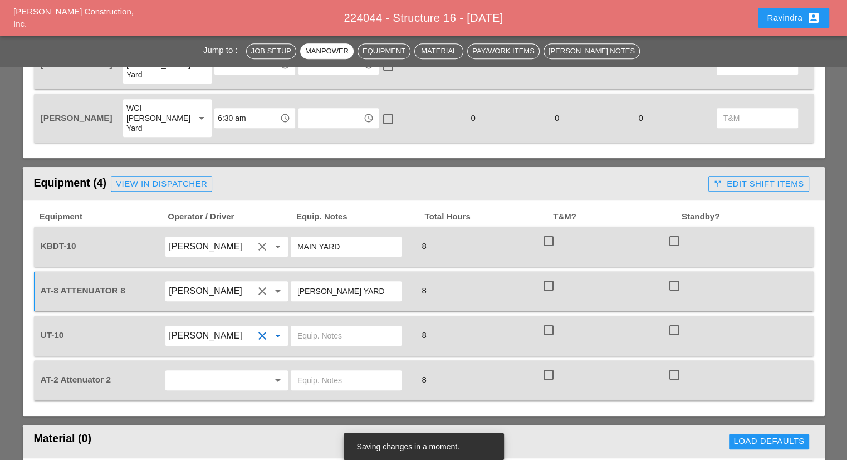
click at [345, 326] on div at bounding box center [346, 336] width 111 height 20
type input "MAIN YARD"
click at [241, 371] on input "text" at bounding box center [211, 380] width 85 height 18
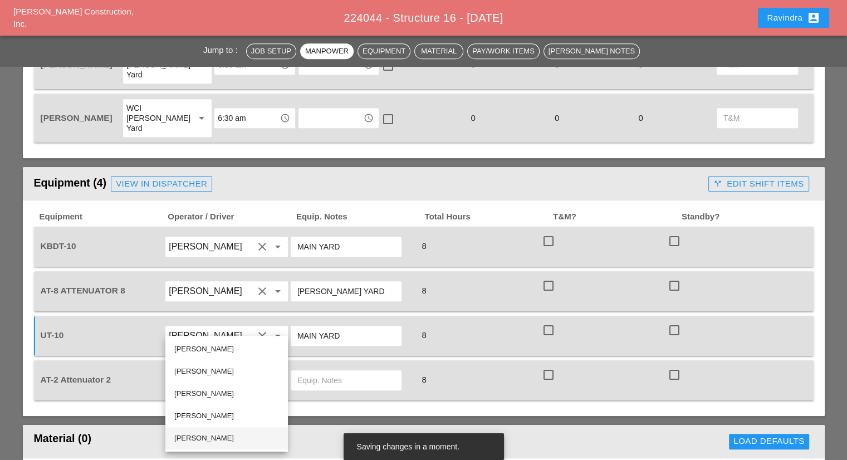
click at [210, 437] on div "Freddie Rodas Torres" at bounding box center [226, 437] width 105 height 13
type input "Freddie Rodas Torres"
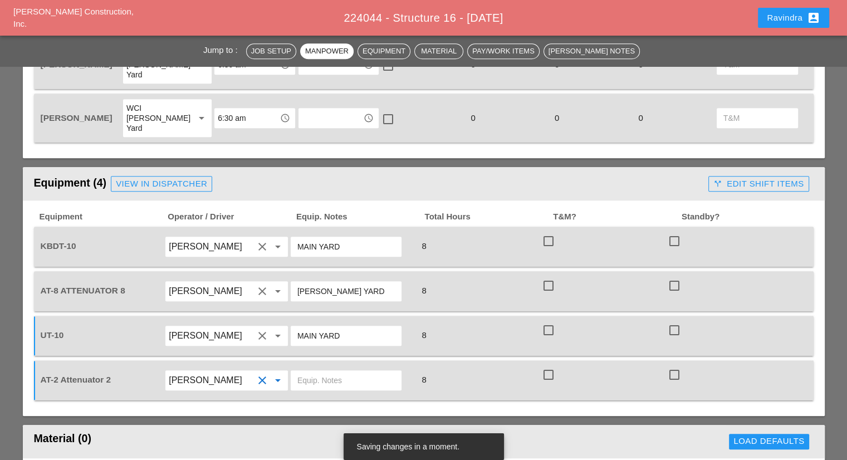
click at [352, 371] on input "text" at bounding box center [345, 380] width 97 height 18
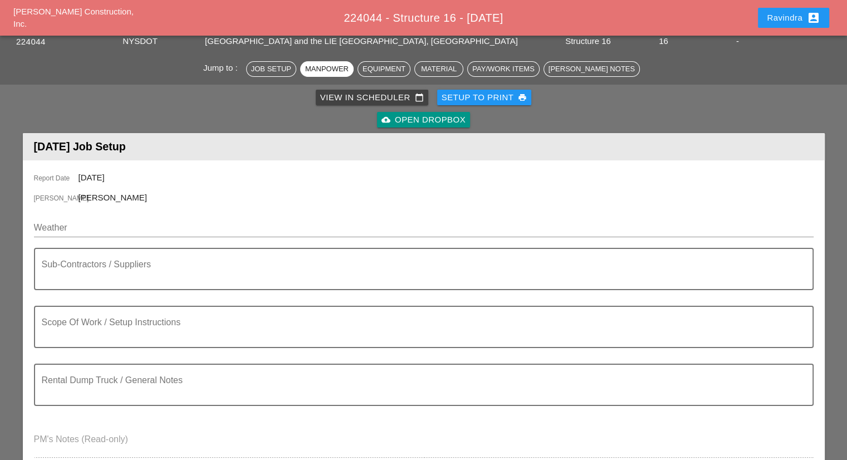
scroll to position [56, 0]
type input "BRUCKNER YARD"
click at [776, 23] on div "Ravindra account_box" at bounding box center [792, 17] width 53 height 13
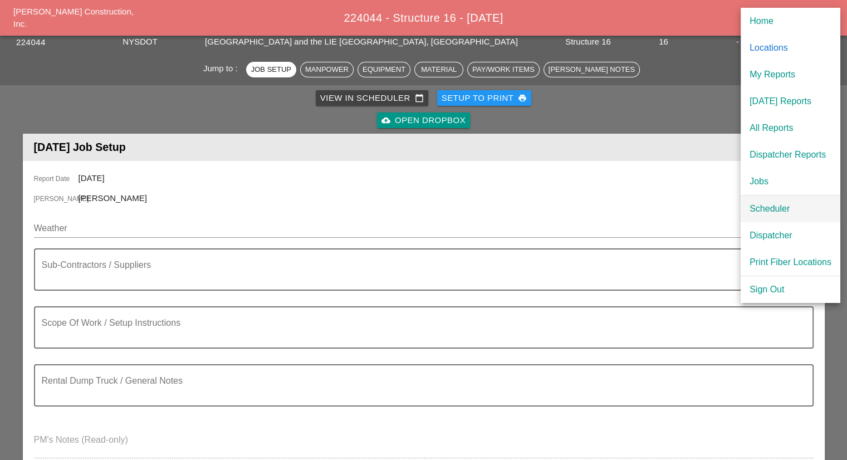
click at [754, 203] on div "Scheduler" at bounding box center [790, 208] width 82 height 13
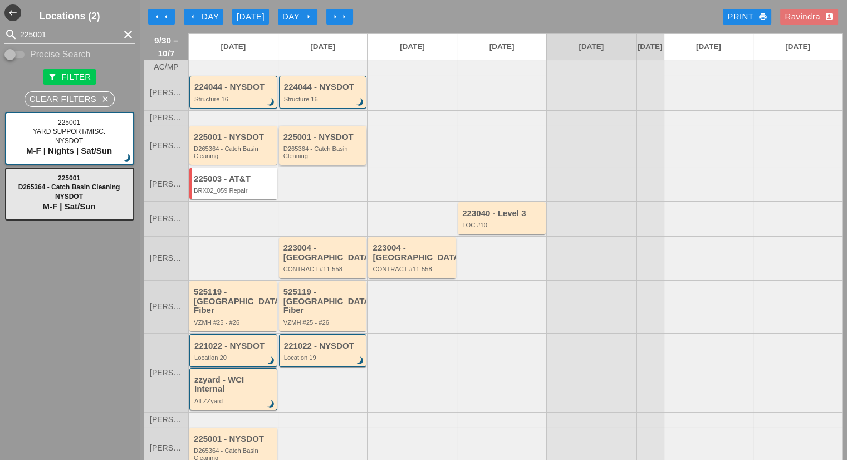
click at [326, 159] on div "D265364 - Catch Basin Cleaning" at bounding box center [323, 152] width 81 height 14
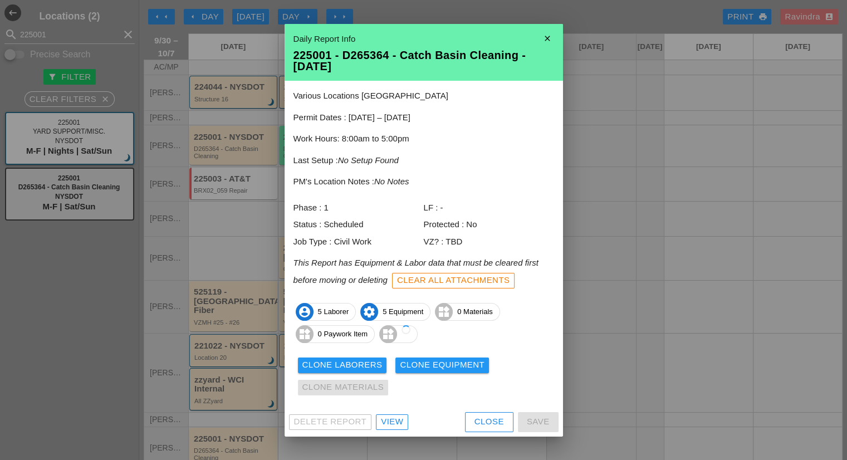
click at [397, 423] on div "View" at bounding box center [392, 421] width 22 height 13
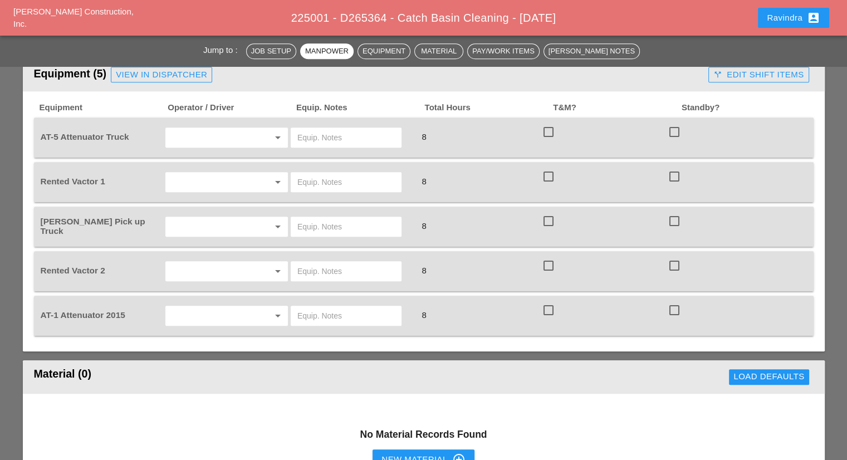
scroll to position [724, 0]
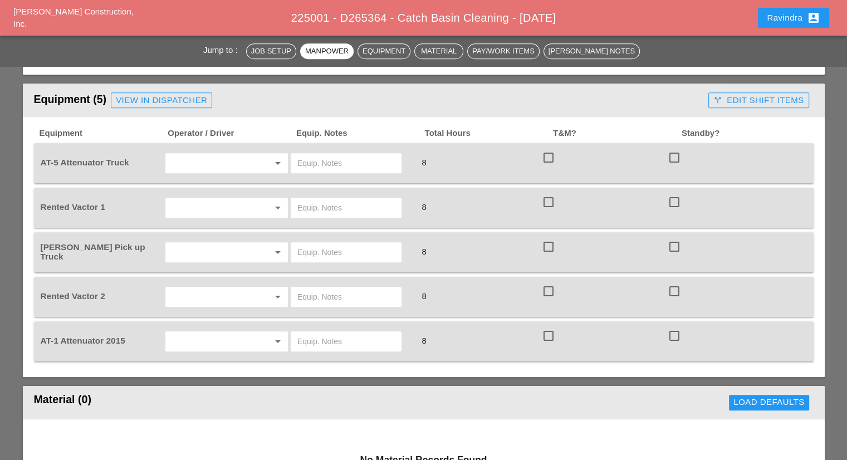
click at [241, 161] on input "text" at bounding box center [211, 163] width 85 height 18
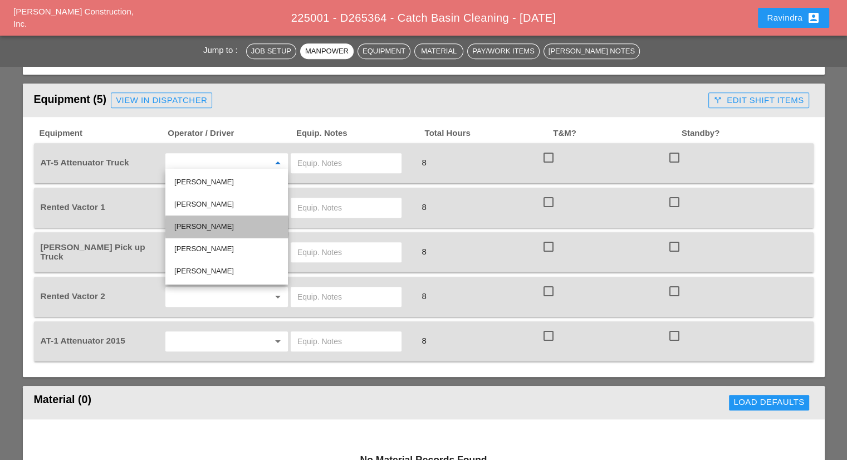
click at [212, 227] on div "Joseph Hill" at bounding box center [226, 226] width 105 height 13
type input "Joseph Hill"
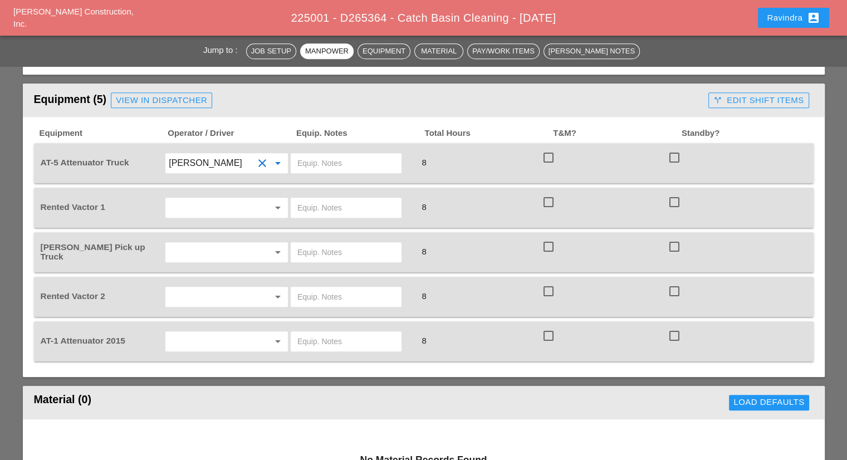
click at [345, 159] on input "text" at bounding box center [345, 163] width 97 height 18
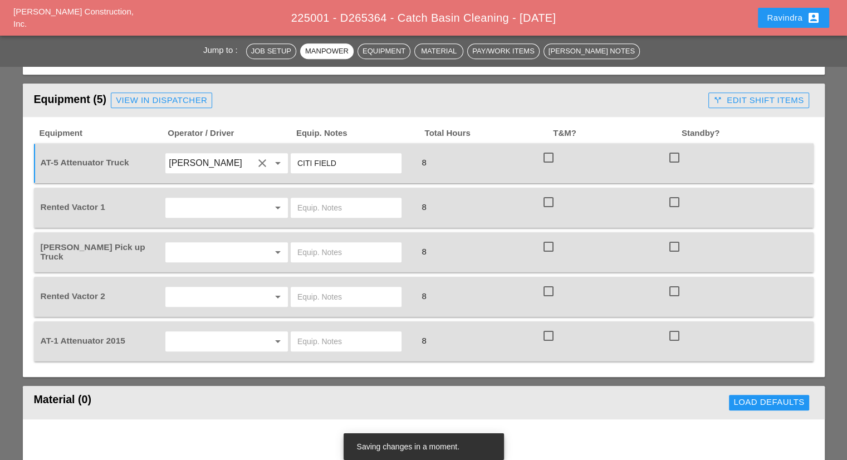
type input "CITI FIELD"
click at [266, 204] on div at bounding box center [261, 207] width 13 height 13
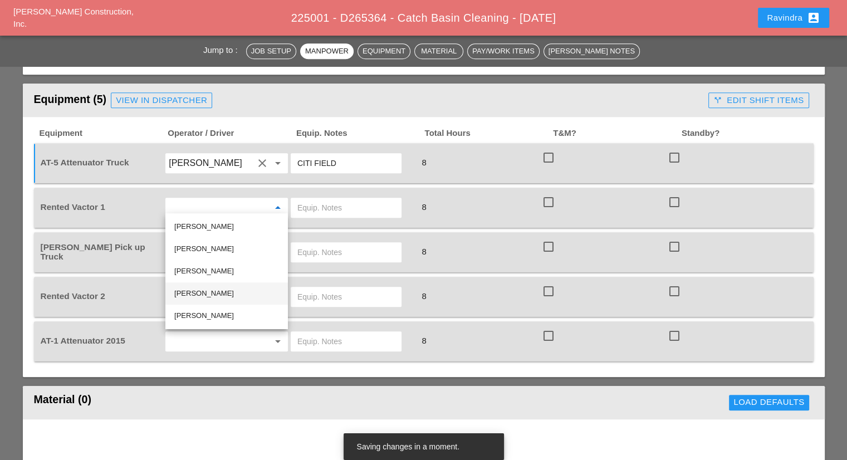
click at [208, 289] on div "Nick Mattheos" at bounding box center [226, 293] width 105 height 13
type input "Nick Mattheos"
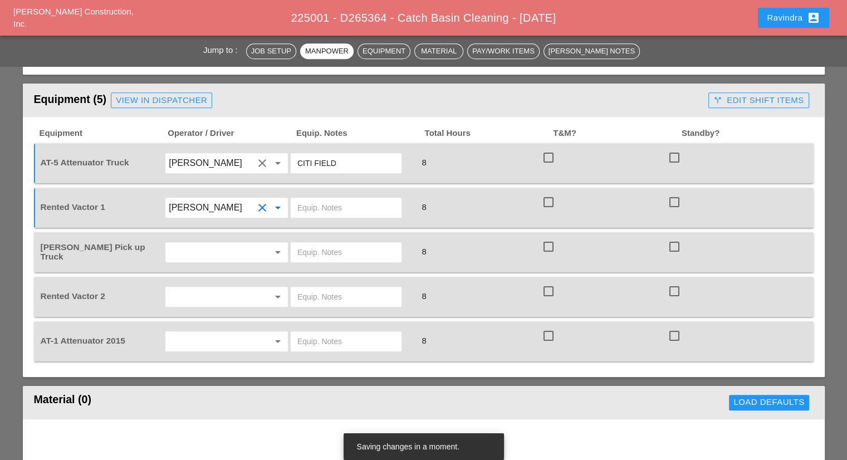
click at [321, 199] on input "text" at bounding box center [345, 208] width 97 height 18
type input "CITI FIELD"
click at [275, 245] on icon "arrow_drop_down" at bounding box center [277, 251] width 13 height 13
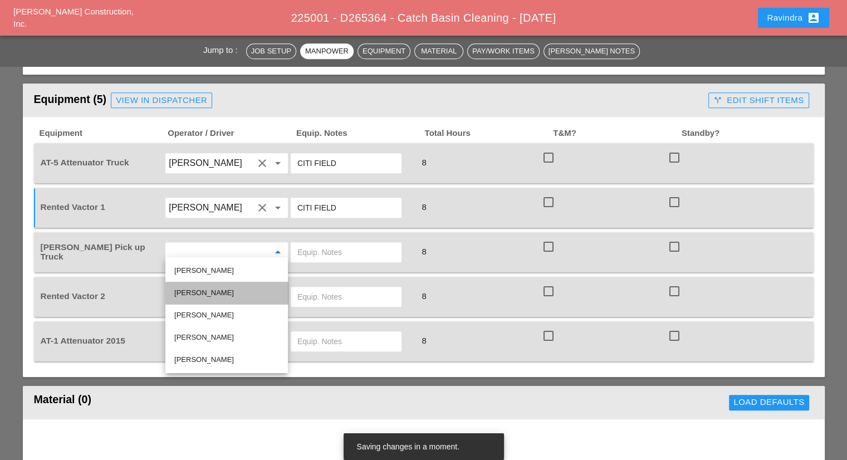
click at [240, 288] on div "Miguel Fernandes" at bounding box center [226, 292] width 105 height 13
type input "Miguel Fernandes"
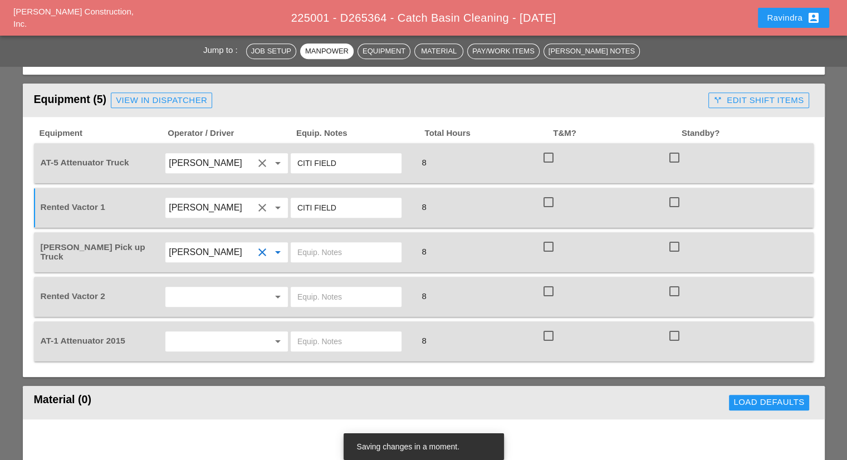
click at [326, 248] on input "text" at bounding box center [345, 252] width 97 height 18
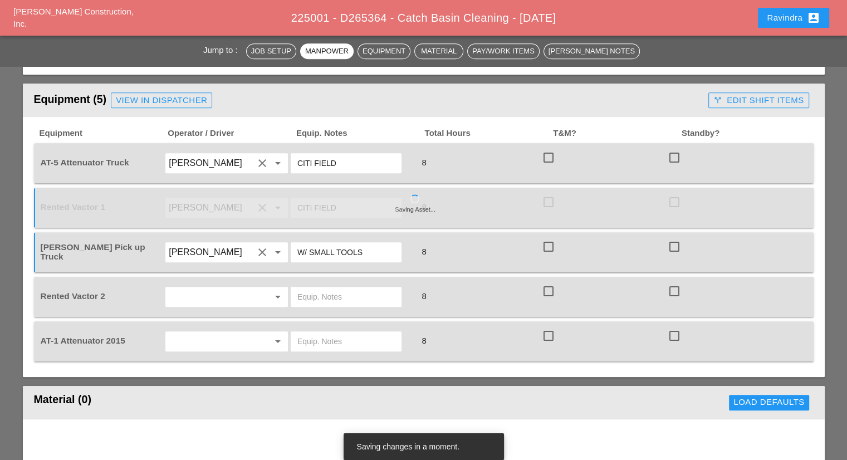
type input "W/ SMALL TOOLS"
click at [264, 288] on div "arrow_drop_down" at bounding box center [227, 297] width 116 height 18
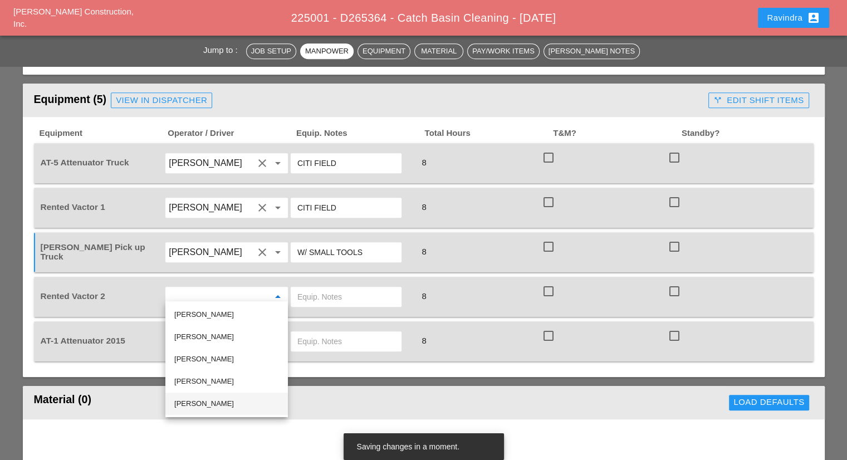
click at [198, 404] on div "Jose Ventura" at bounding box center [226, 403] width 105 height 13
type input "Jose Ventura"
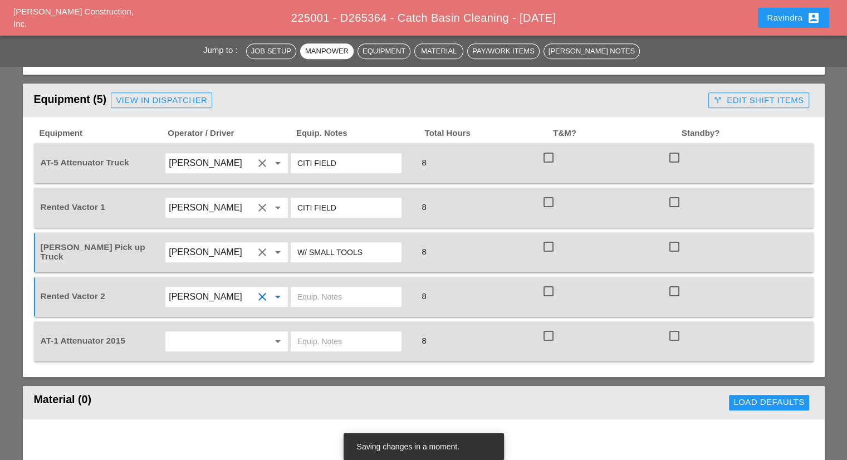
click at [329, 293] on input "text" at bounding box center [345, 297] width 97 height 18
type input "CITI FIELD"
click at [365, 339] on input "text" at bounding box center [345, 341] width 97 height 18
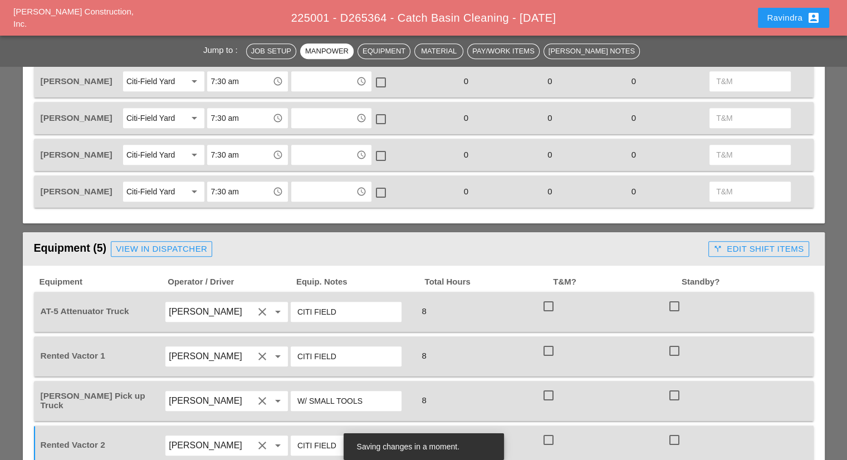
scroll to position [390, 0]
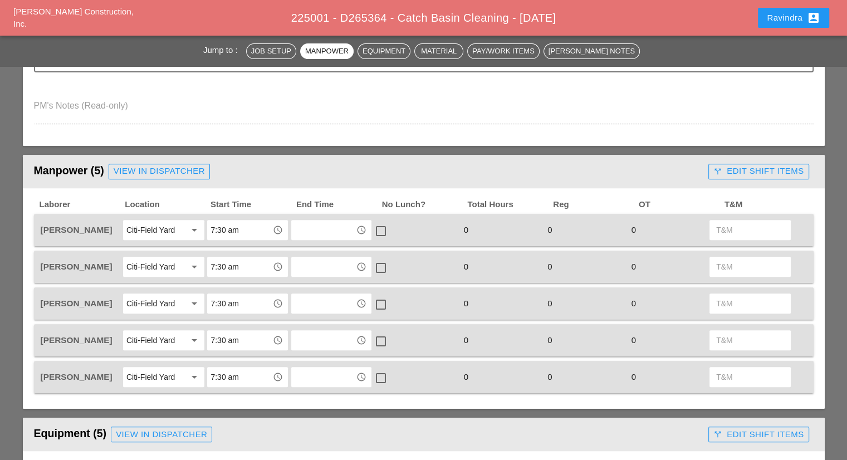
type input "CITI FIELD"
click at [161, 165] on div "View in Dispatcher" at bounding box center [159, 171] width 91 height 13
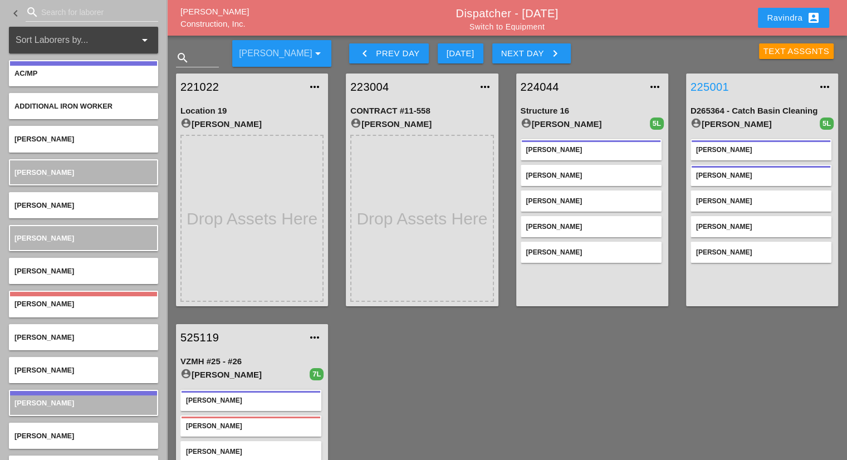
click at [714, 91] on link "225001" at bounding box center [750, 86] width 121 height 17
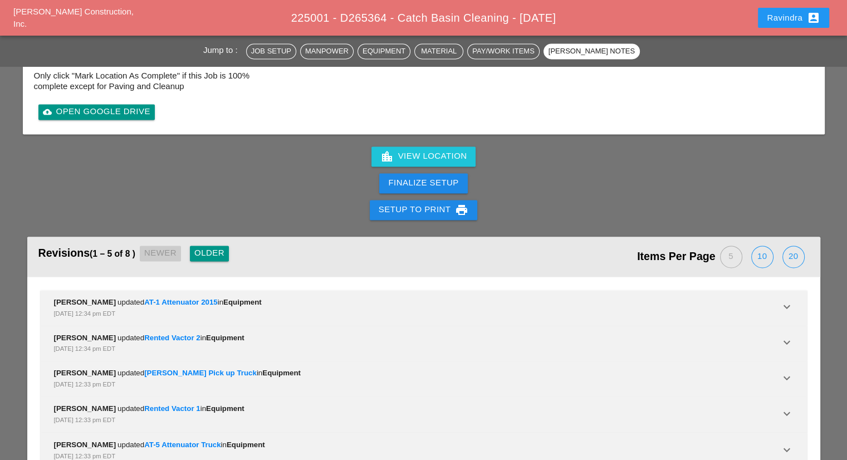
scroll to position [1704, 0]
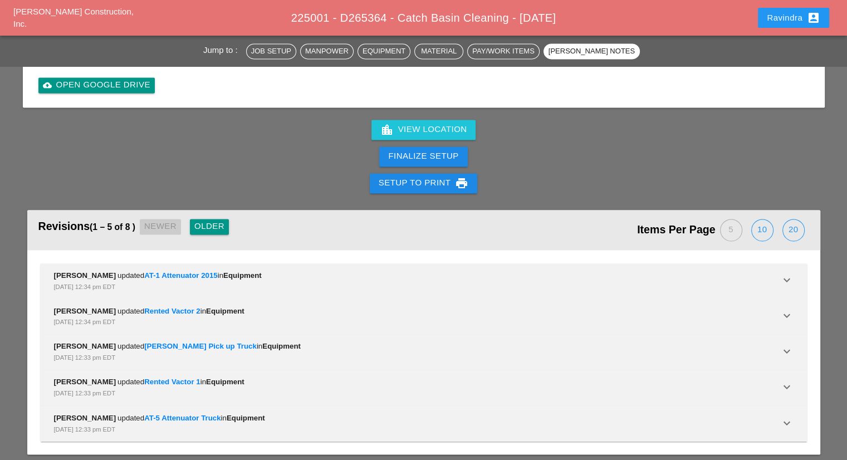
click at [214, 224] on button "Older" at bounding box center [209, 227] width 39 height 16
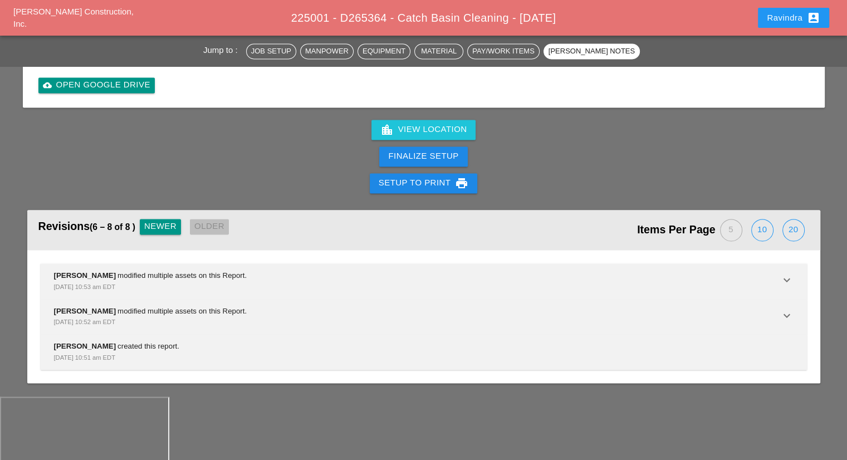
scroll to position [1633, 0]
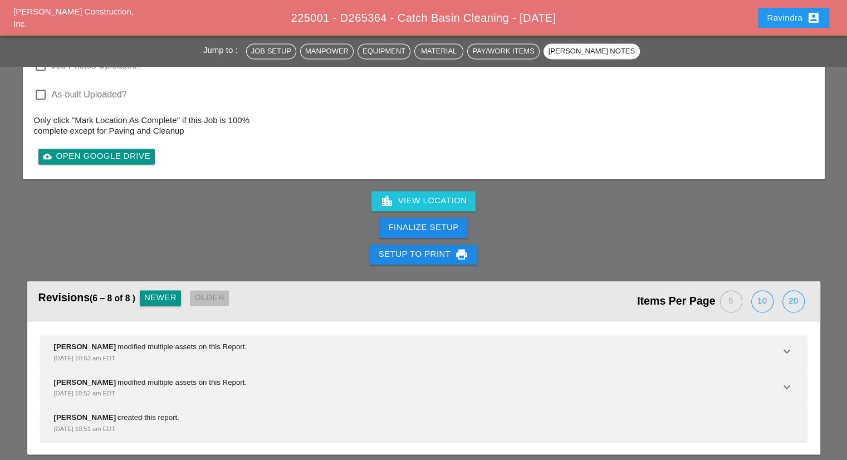
click at [214, 224] on div "Finalize Setup" at bounding box center [423, 227] width 847 height 27
click at [167, 291] on div "Newer" at bounding box center [160, 297] width 32 height 13
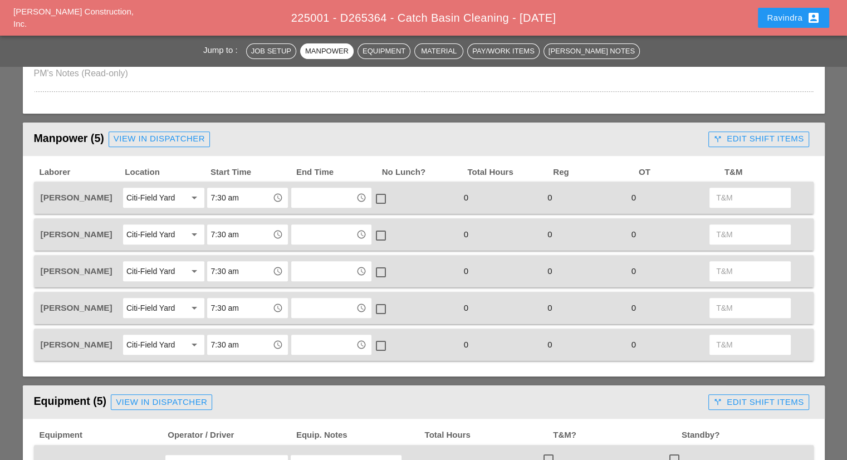
scroll to position [297, 0]
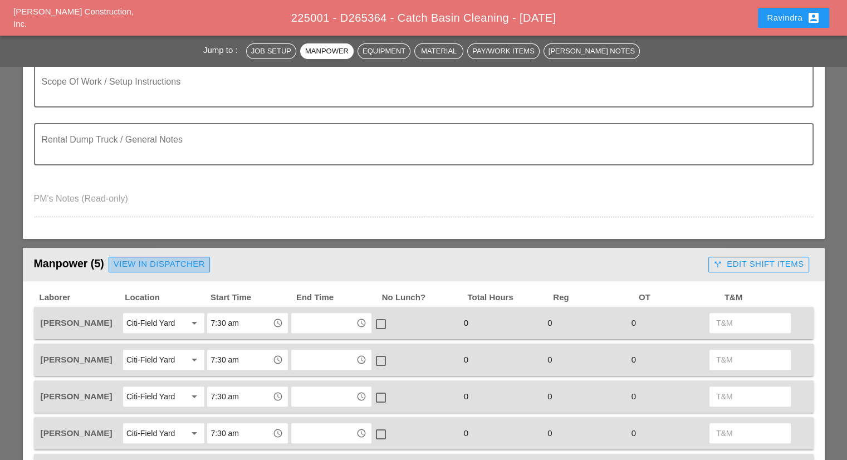
click at [126, 266] on div "View in Dispatcher" at bounding box center [159, 264] width 91 height 13
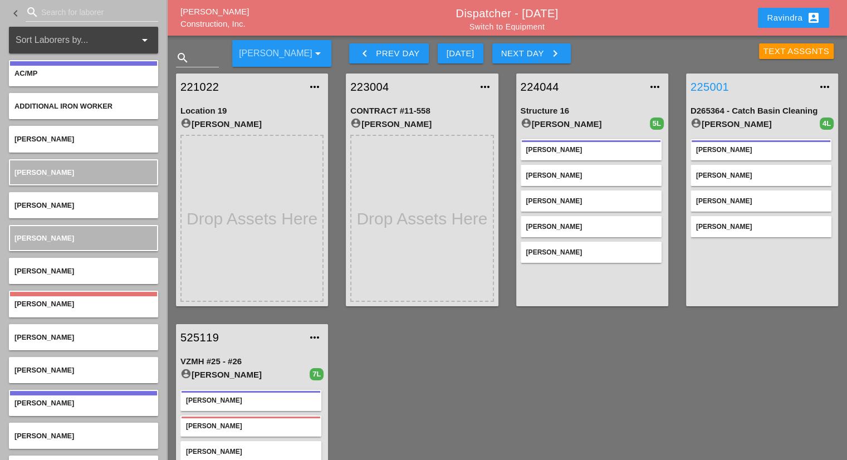
click at [695, 85] on link "225001" at bounding box center [750, 86] width 121 height 17
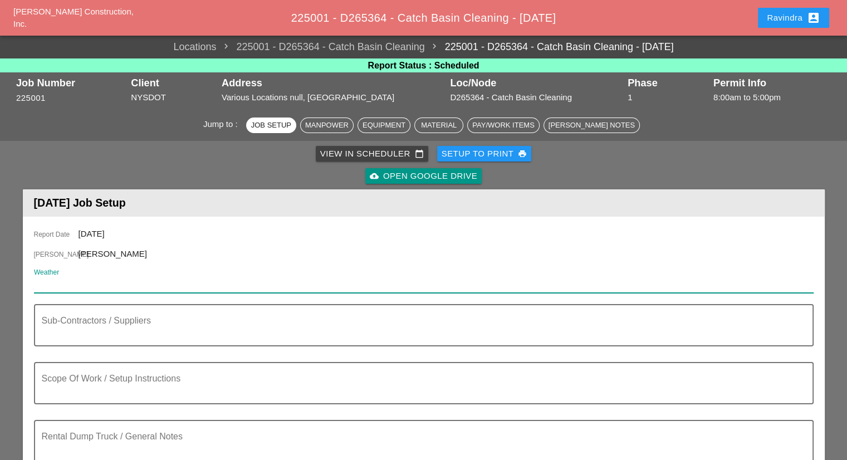
click at [110, 287] on input "Weather" at bounding box center [416, 284] width 764 height 18
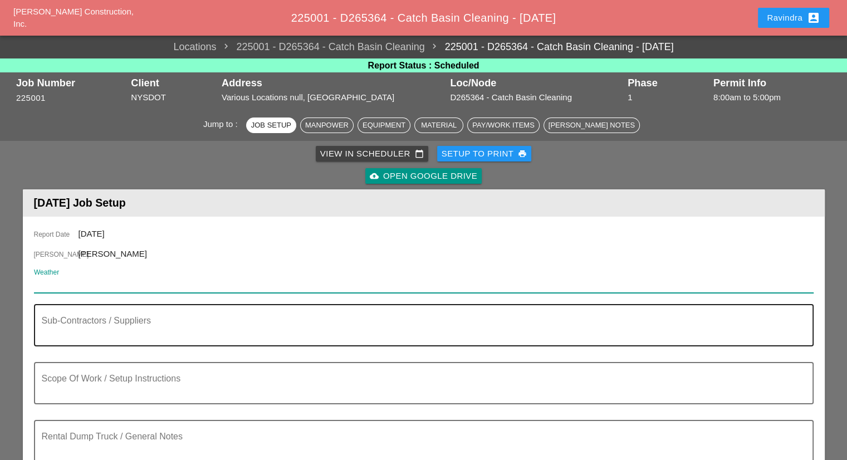
paste input "Wed 01 Day 71° NNE 15 mph A mainly sunny sky. High 71F. Winds NNE at 10 to 20 m…"
type input "Wed 01 Day 71° NNE 15 mph A mainly sunny sky. High 71F. Winds NNE at 10 to 20 m…"
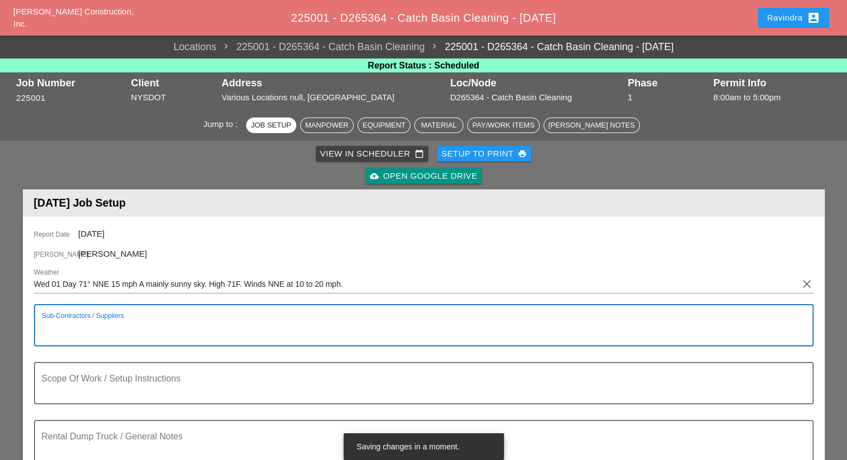
click at [114, 326] on textarea "Sub-Contractors / Suppliers" at bounding box center [419, 331] width 755 height 27
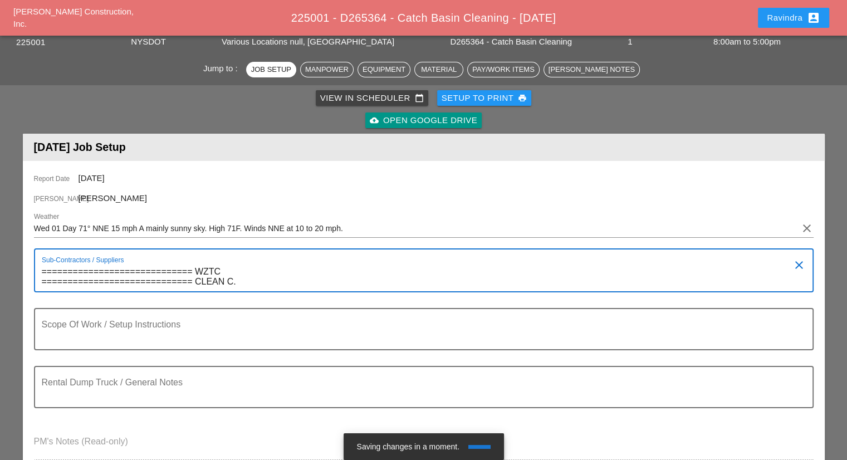
type textarea "============================= WZTC ============================= CLEAN C.B"
drag, startPoint x: 276, startPoint y: 287, endPoint x: 30, endPoint y: 241, distance: 250.8
click at [29, 241] on div "Report Date 10/01/2025 Foreman Miguel Fernandes Weather Wed 01 Day 71° NNE 15 m…" at bounding box center [424, 321] width 802 height 321
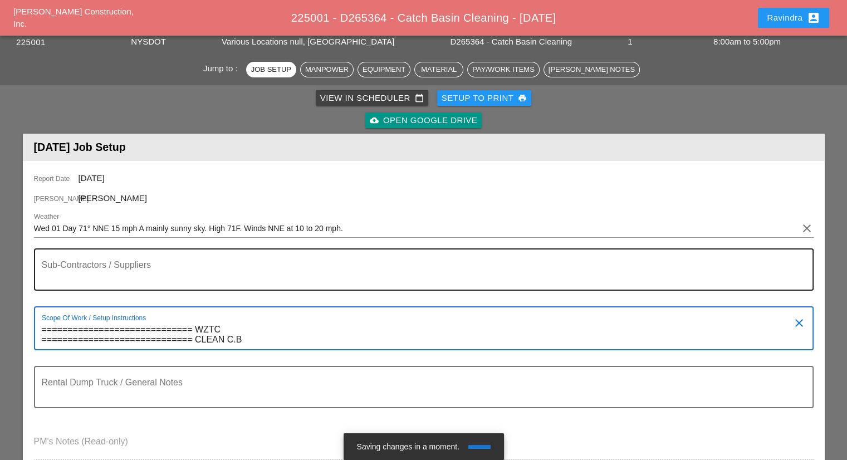
type textarea "============================= WZTC ============================= CLEAN C.B"
click at [139, 272] on textarea "Sub-Contractors / Suppliers" at bounding box center [419, 276] width 755 height 27
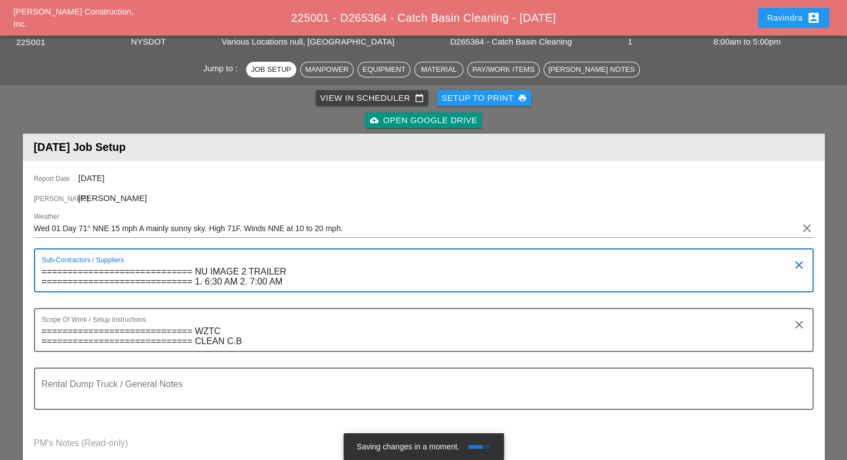
click at [202, 282] on textarea "============================= NU IMAGE 2 TRAILER ============================= …" at bounding box center [419, 277] width 755 height 28
click at [248, 283] on textarea "============================= NU IMAGE 2 TRAILER ============================= …" at bounding box center [419, 277] width 755 height 28
click at [296, 269] on textarea "============================= NU IMAGE 2 TRAILER ============================= …" at bounding box center [419, 277] width 755 height 28
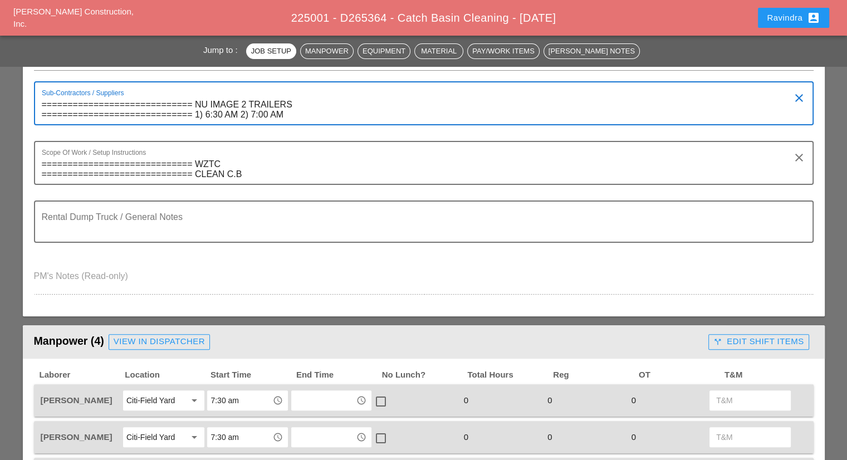
scroll to position [0, 0]
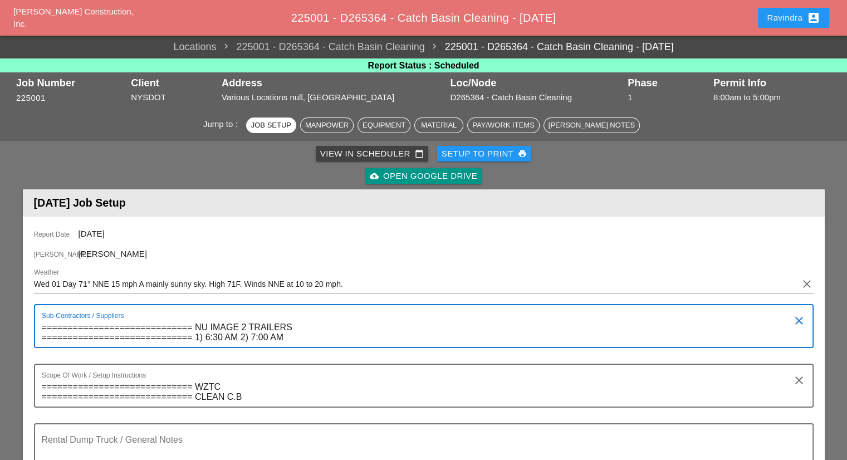
type textarea "============================= NU IMAGE 2 TRAILERS =============================…"
click at [788, 20] on div "Ravindra account_box" at bounding box center [792, 17] width 53 height 13
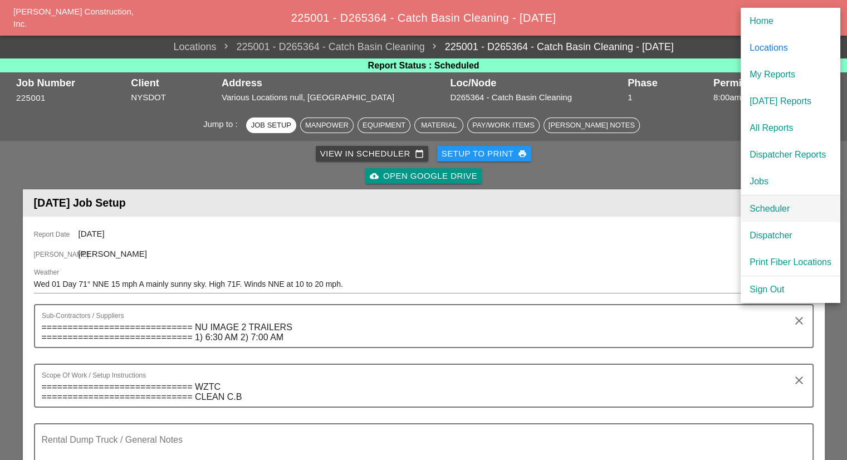
click at [783, 202] on div "Scheduler" at bounding box center [790, 208] width 82 height 13
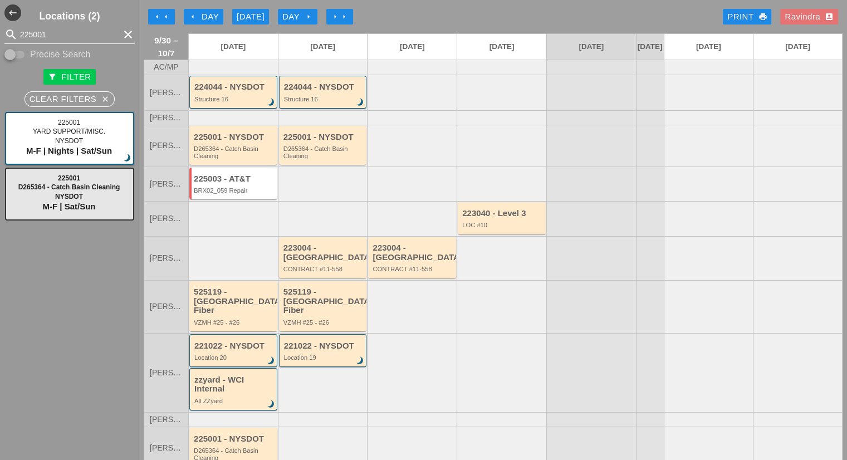
click at [121, 34] on icon "clear" at bounding box center [127, 34] width 13 height 13
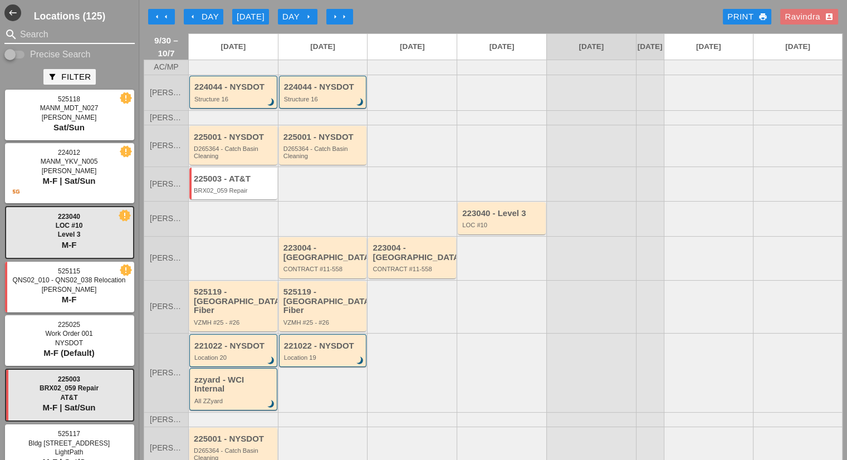
click at [73, 38] on input "Search" at bounding box center [69, 35] width 99 height 18
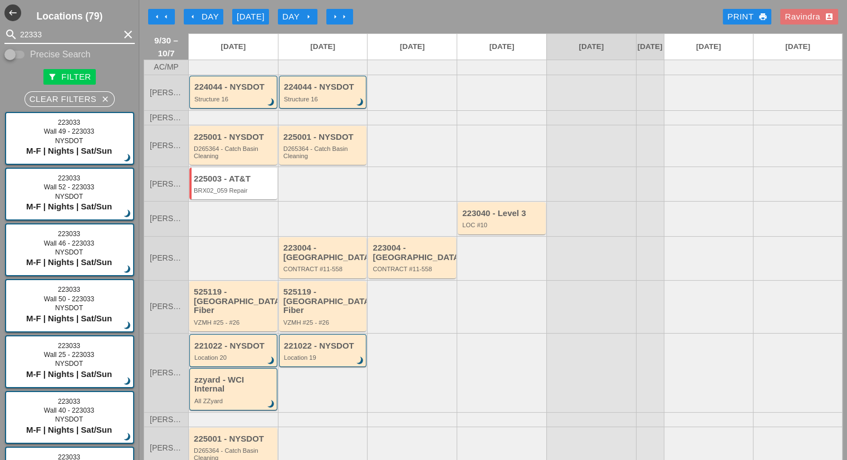
type input "22333"
